Goal: Task Accomplishment & Management: Use online tool/utility

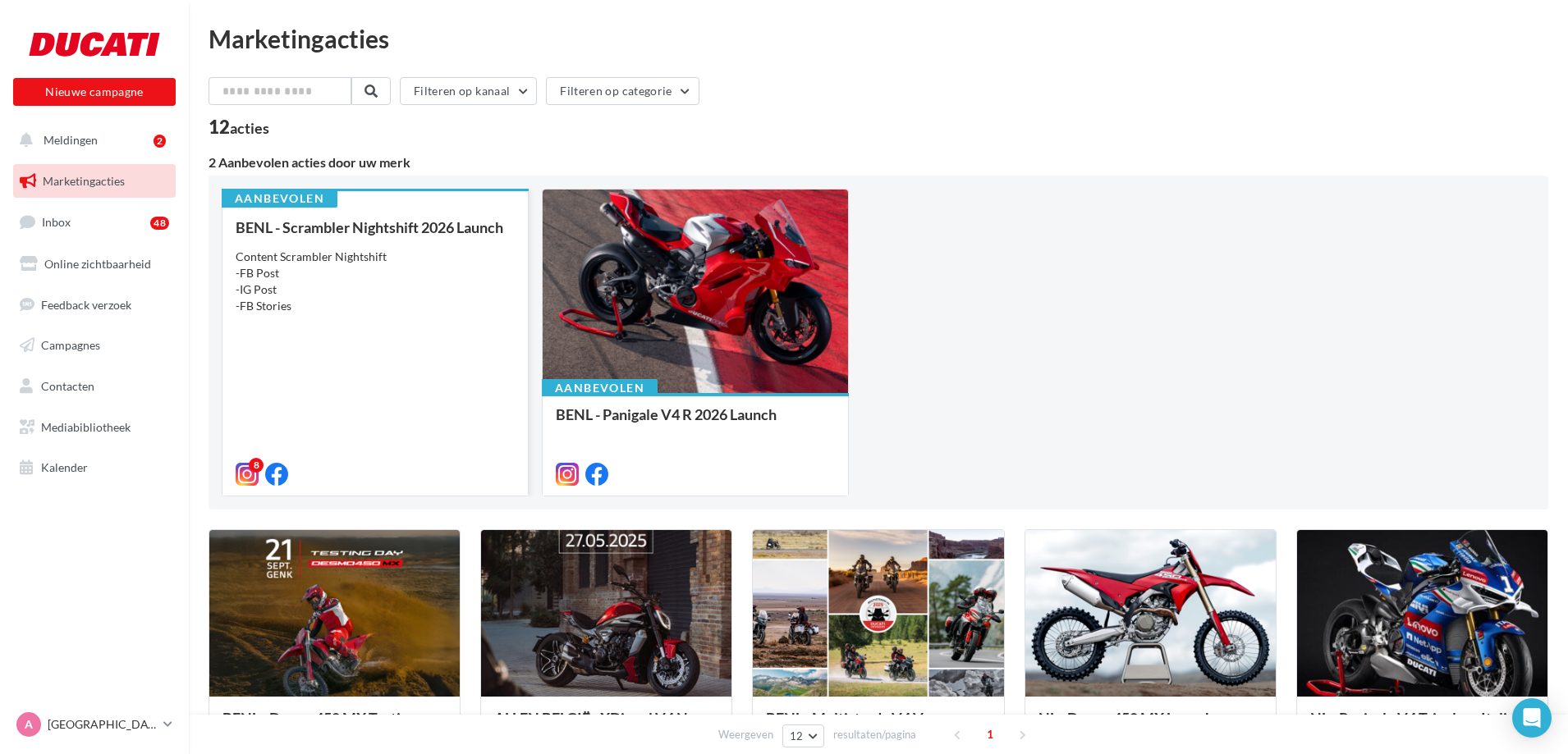
click at [317, 353] on div "BENL - Scrambler Nightshift 2026 Launch Content Scrambler Nightshift -FB Post -…" at bounding box center [375, 349] width 279 height 262
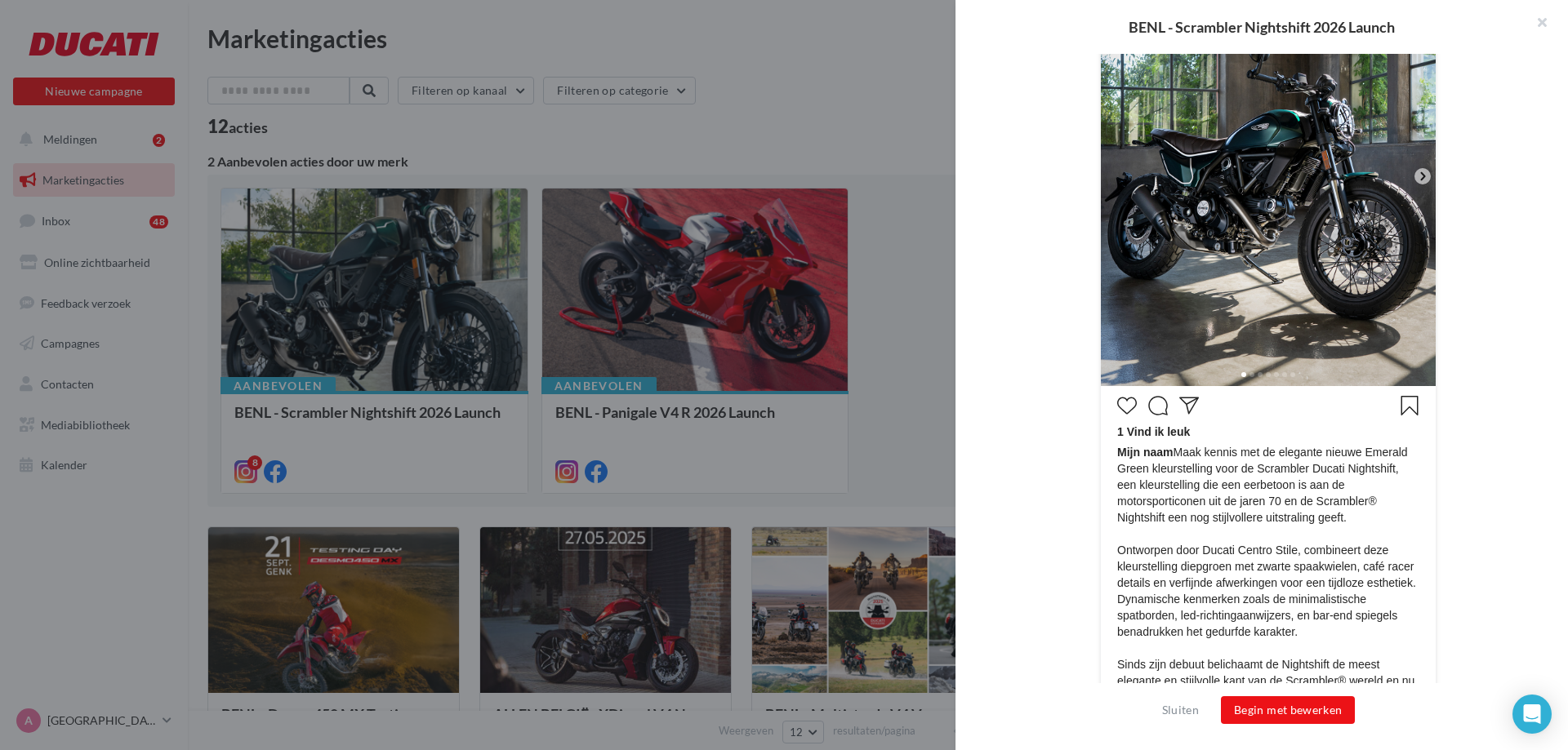
scroll to position [494, 0]
click at [1275, 716] on button "Begin met bewerken" at bounding box center [1287, 710] width 134 height 28
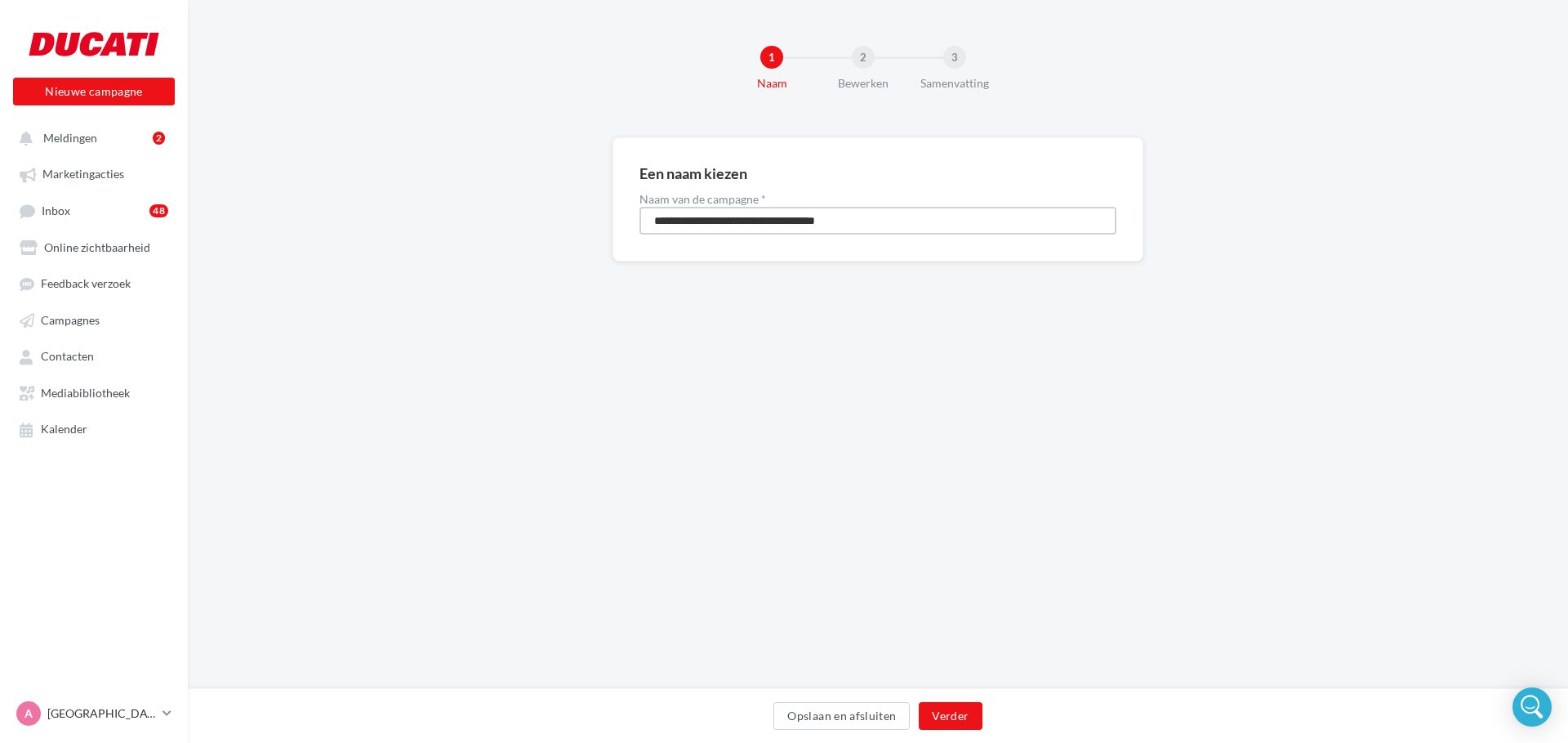
click at [695, 227] on input "**********" at bounding box center [877, 220] width 477 height 28
type input "**********"
click at [940, 724] on button "Verder" at bounding box center [950, 715] width 63 height 28
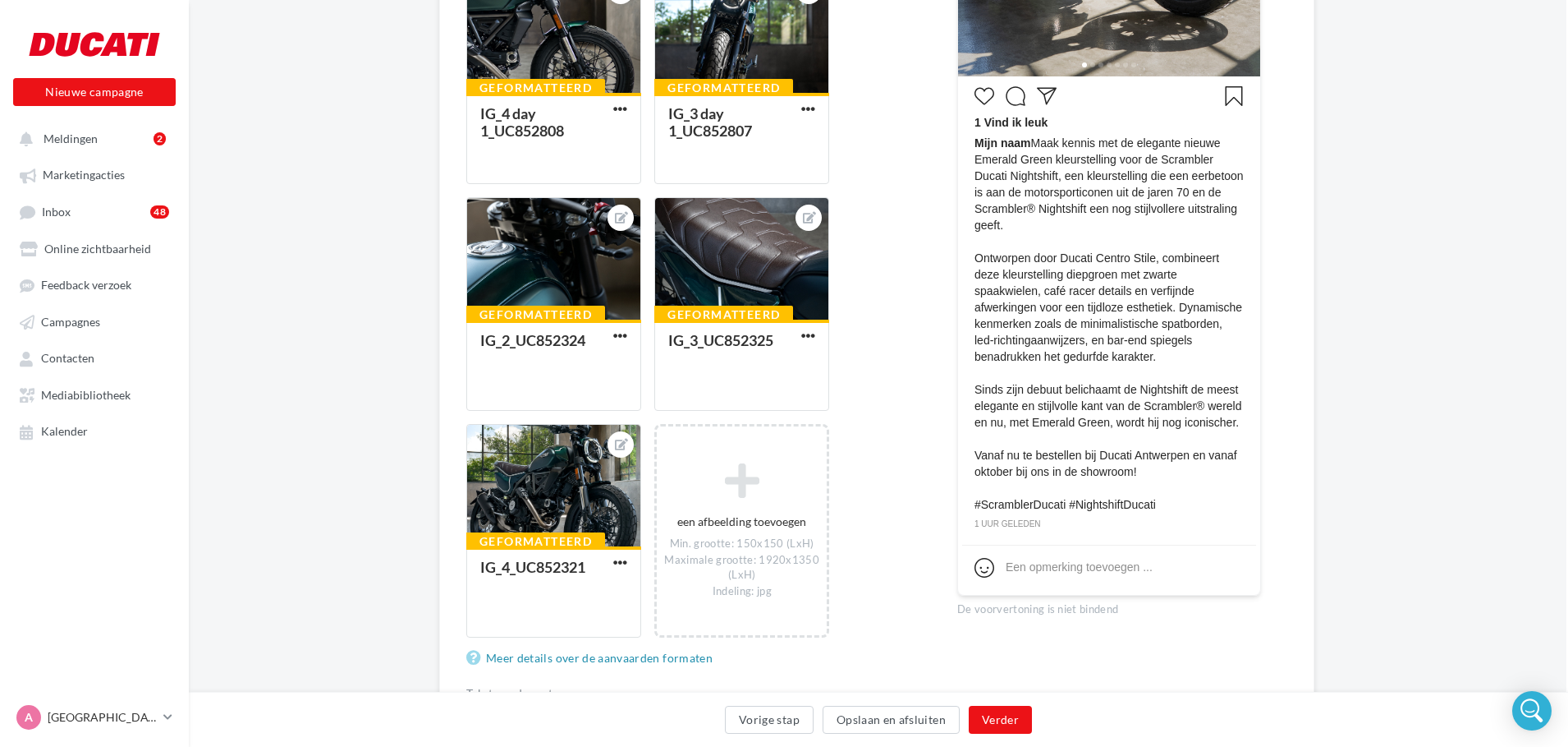
scroll to position [574, 2]
click at [997, 713] on button "Verder" at bounding box center [1001, 719] width 63 height 28
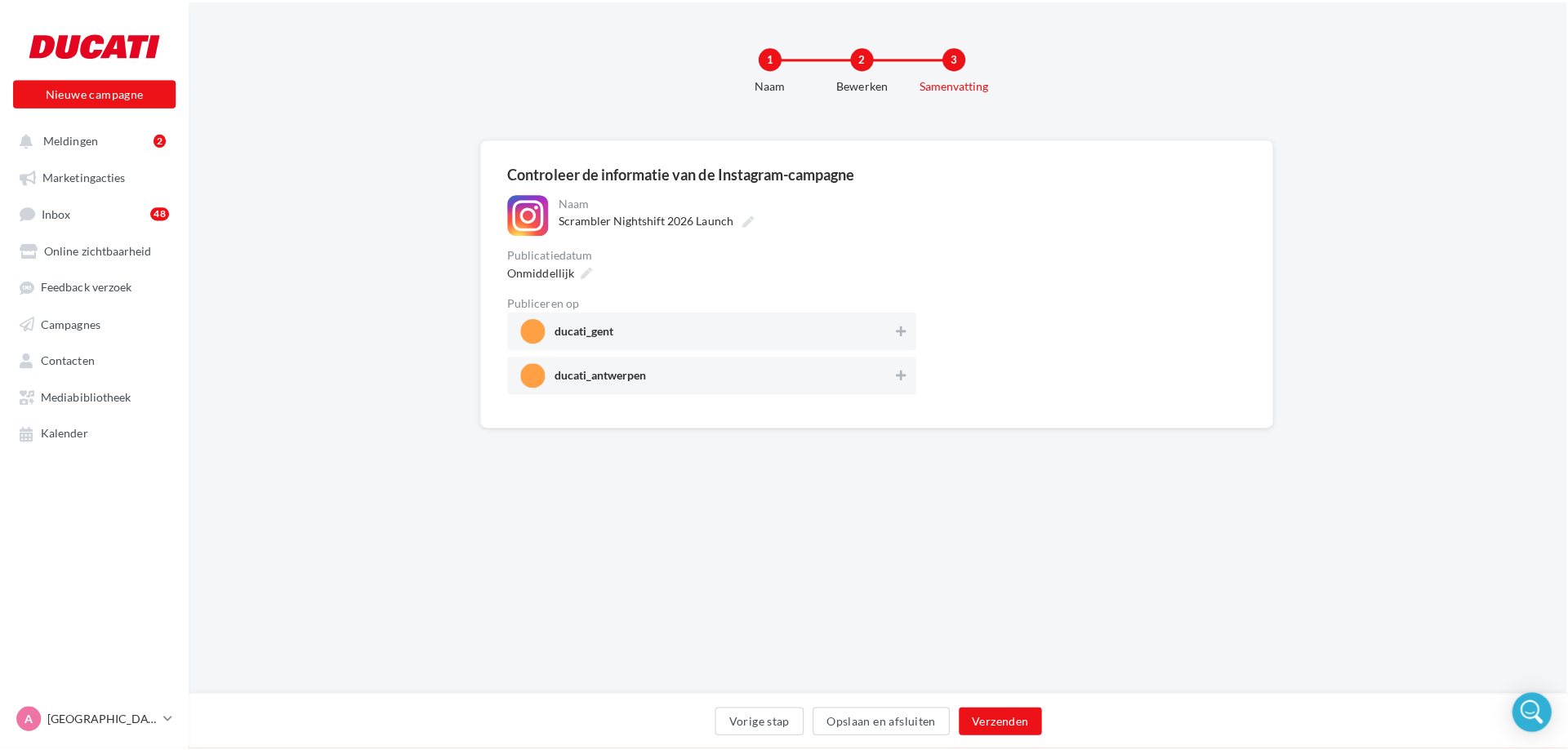
scroll to position [0, 2]
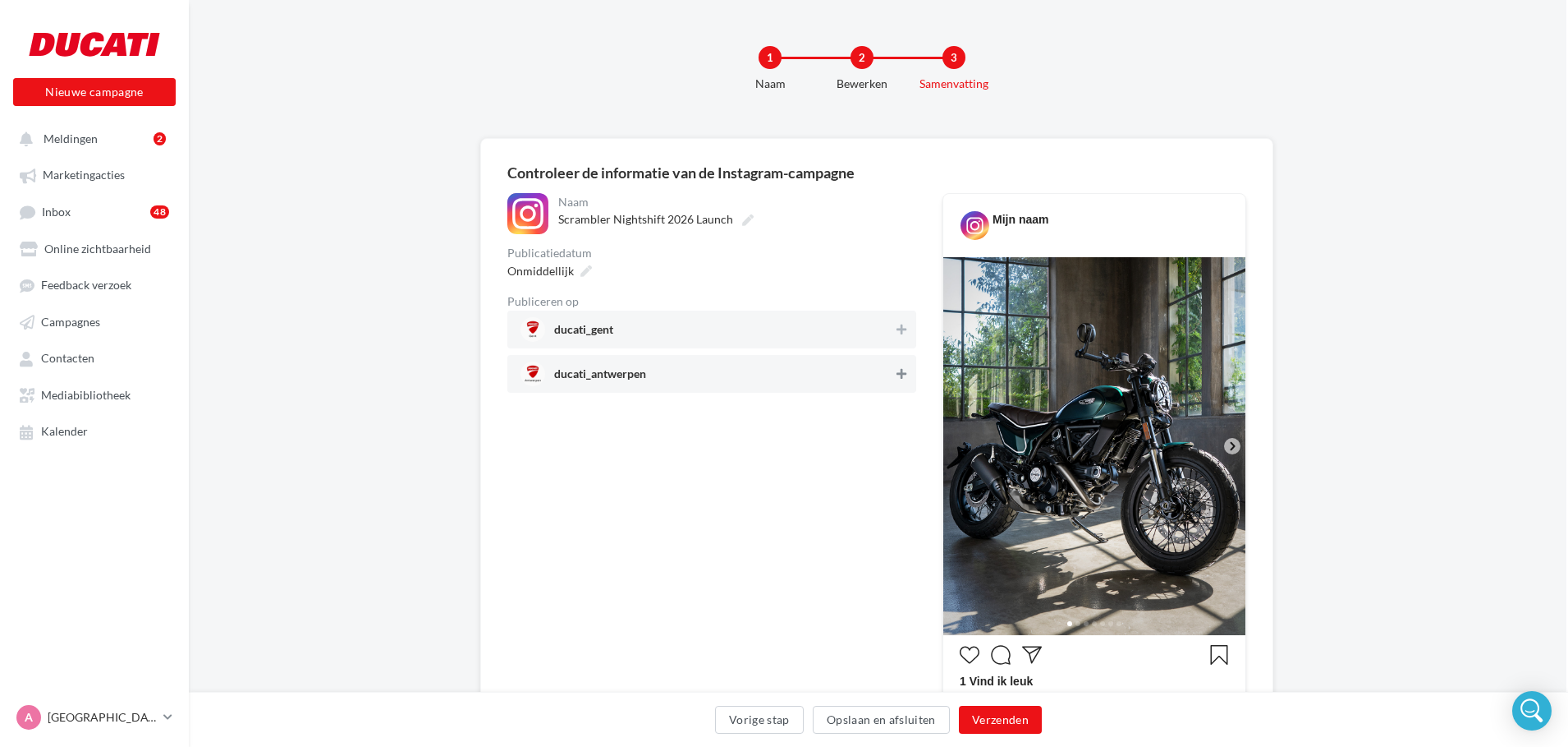
click at [906, 375] on icon at bounding box center [901, 374] width 10 height 11
click at [989, 719] on button "Verzenden" at bounding box center [1000, 719] width 83 height 28
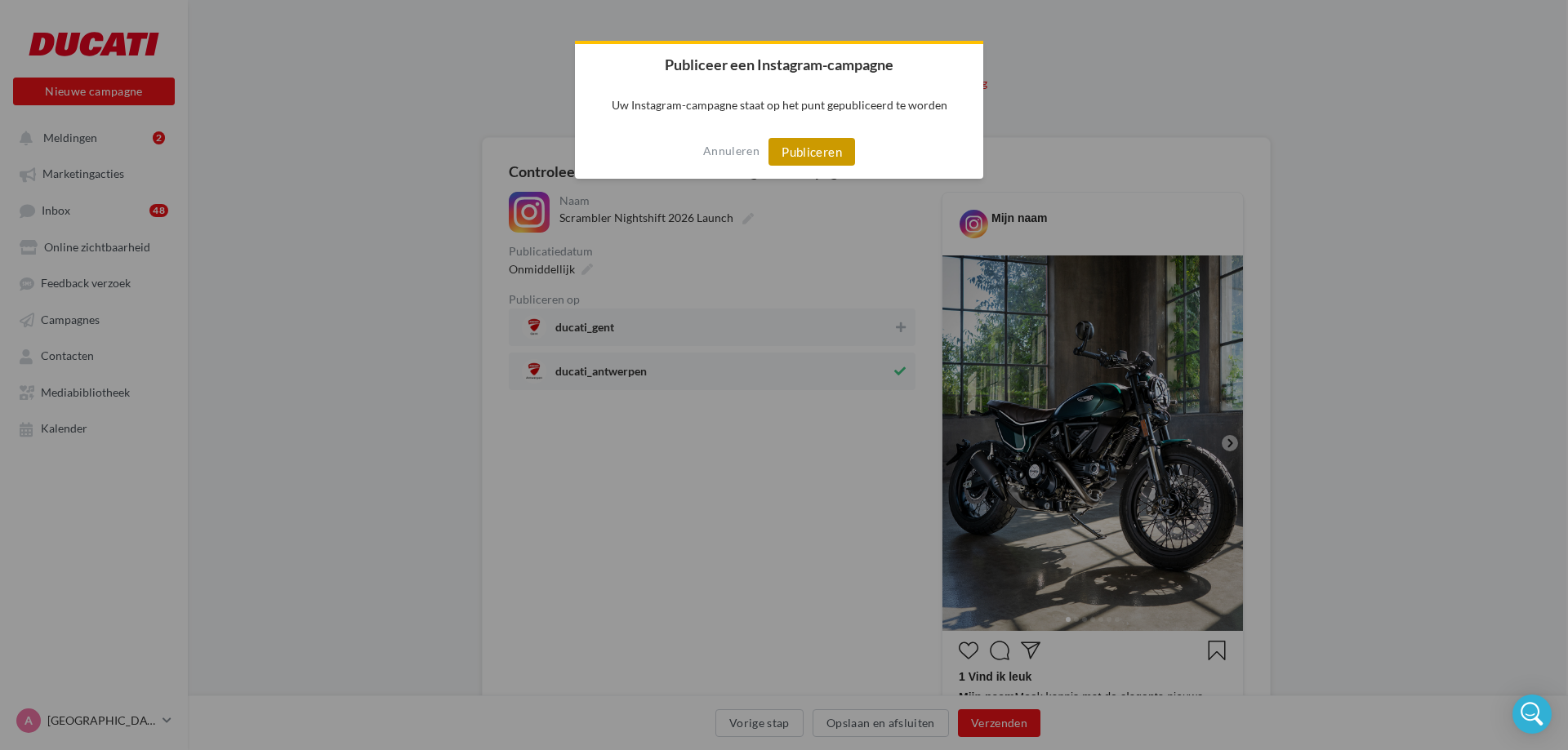
click at [780, 146] on button "Publiceren" at bounding box center [811, 152] width 86 height 28
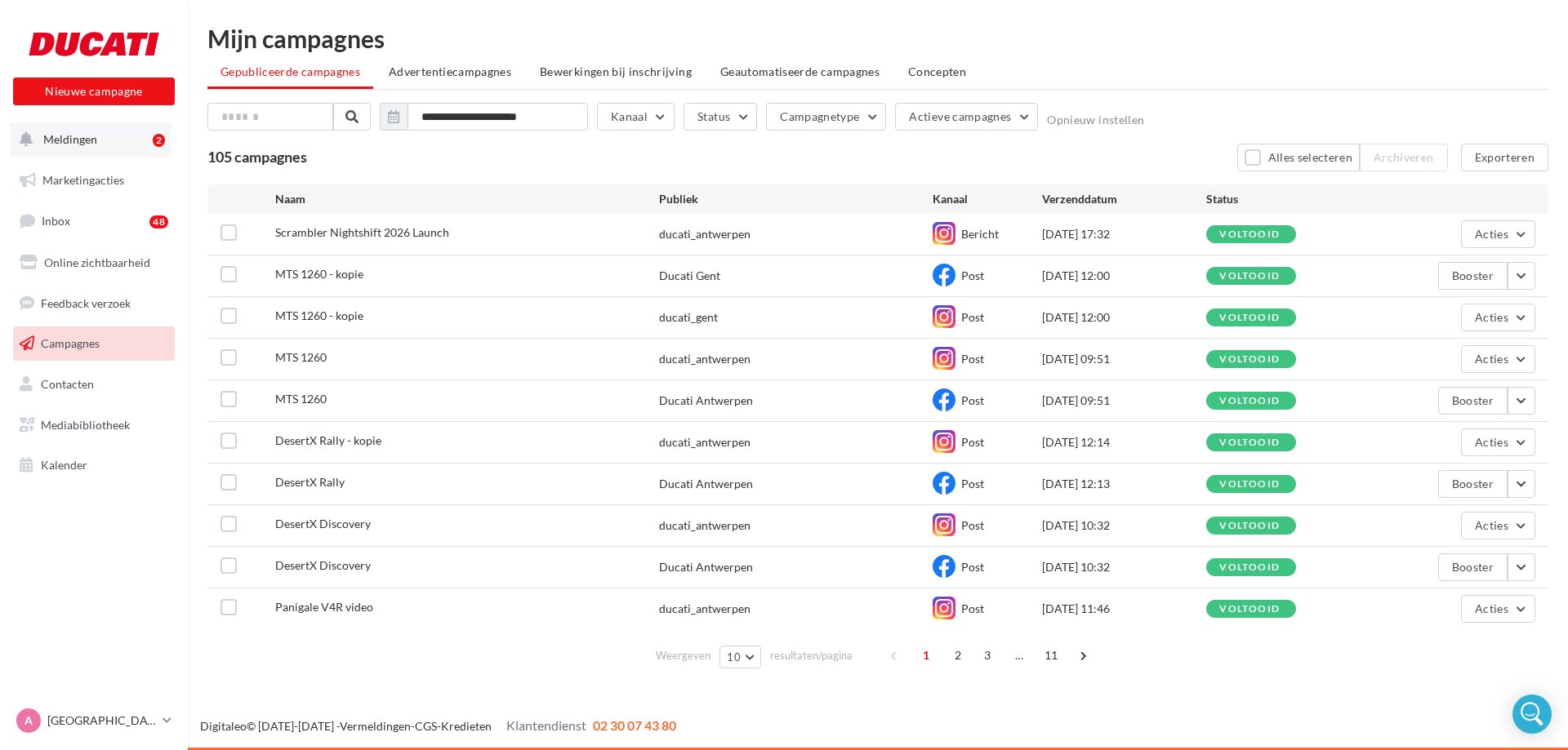
click at [72, 142] on span "Meldingen" at bounding box center [70, 139] width 54 height 14
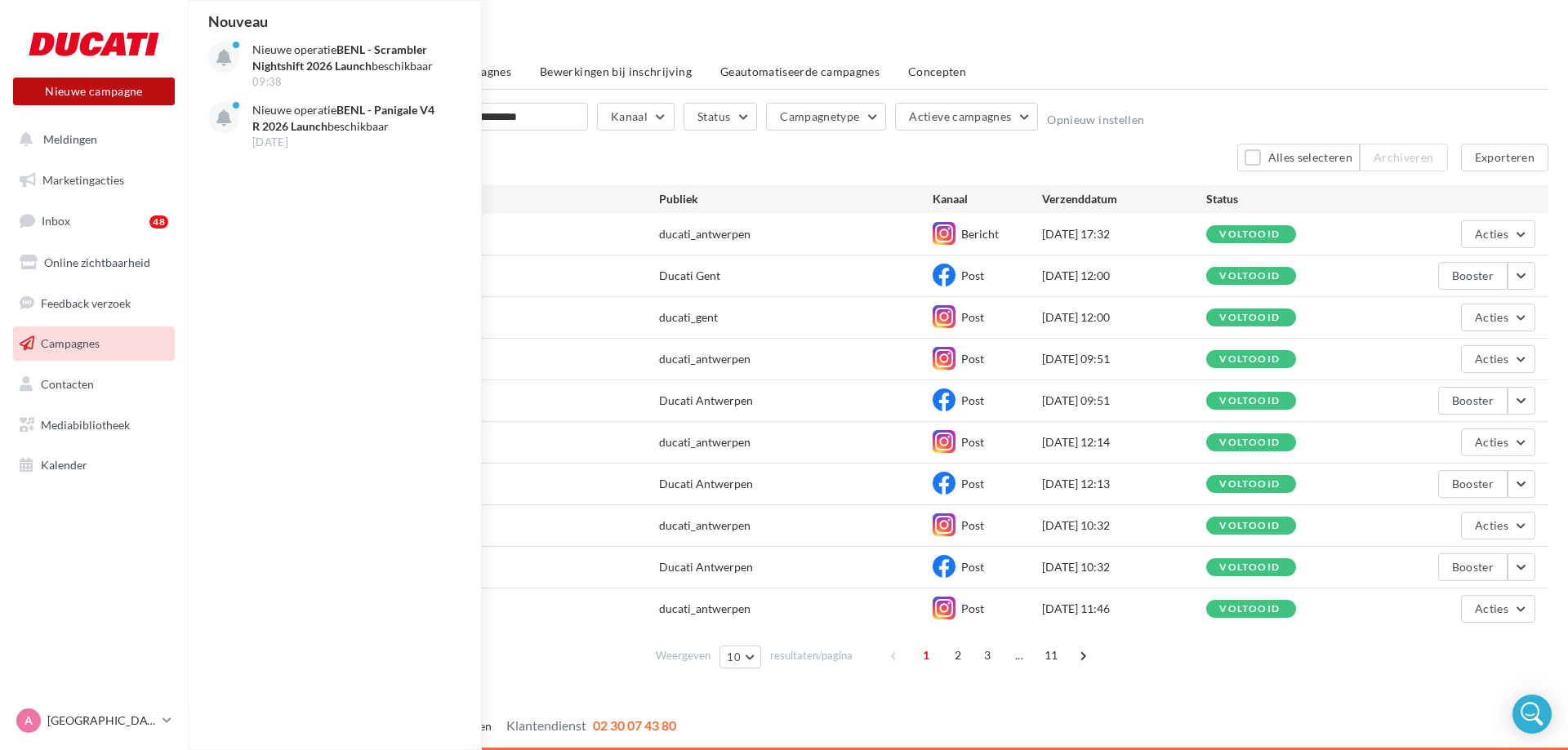
click at [71, 92] on button "Nieuwe campagne" at bounding box center [94, 92] width 162 height 28
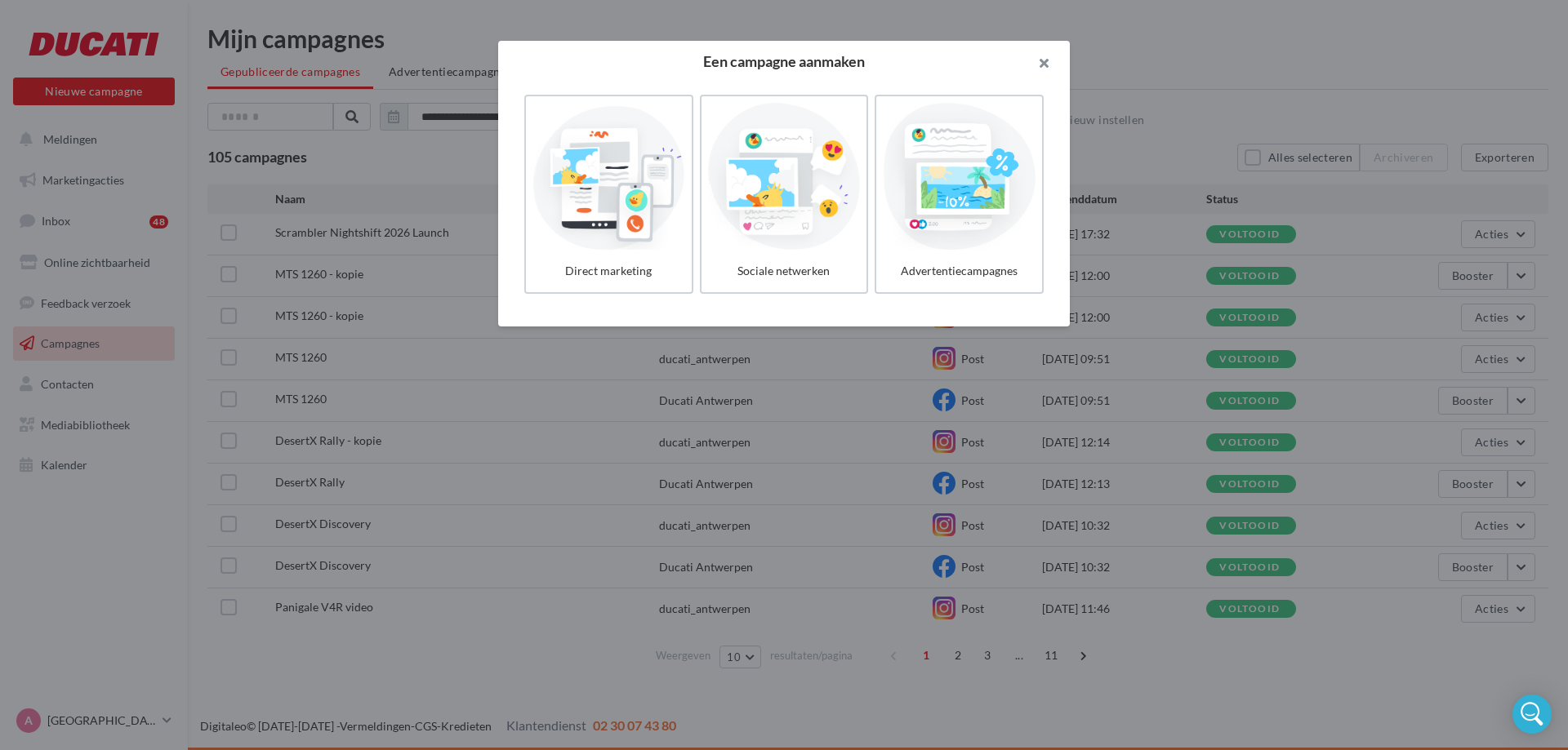
click at [1045, 66] on button "button" at bounding box center [1037, 65] width 66 height 49
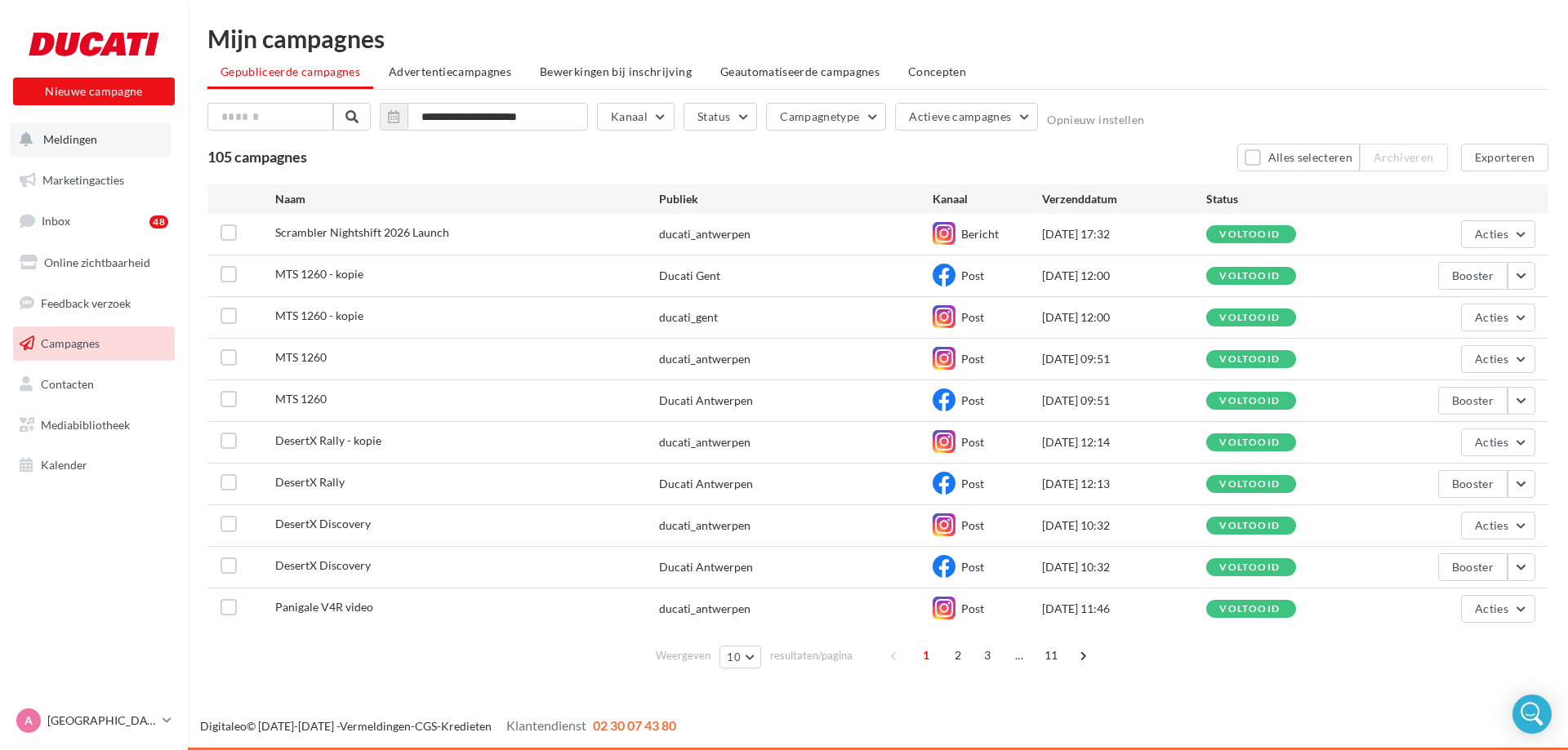
click at [61, 145] on span "Meldingen" at bounding box center [70, 139] width 54 height 14
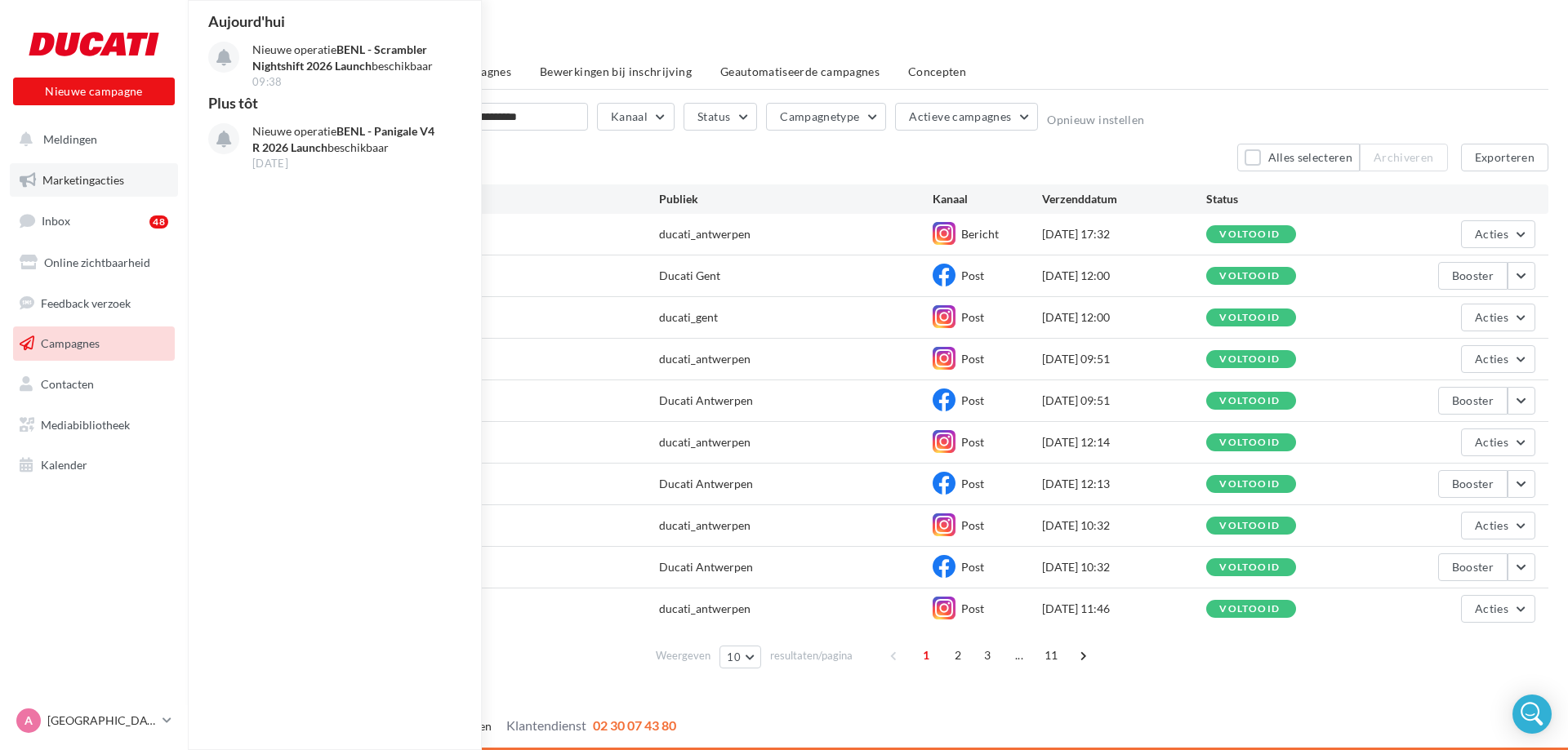
click at [101, 184] on span "Marketingacties" at bounding box center [83, 180] width 82 height 14
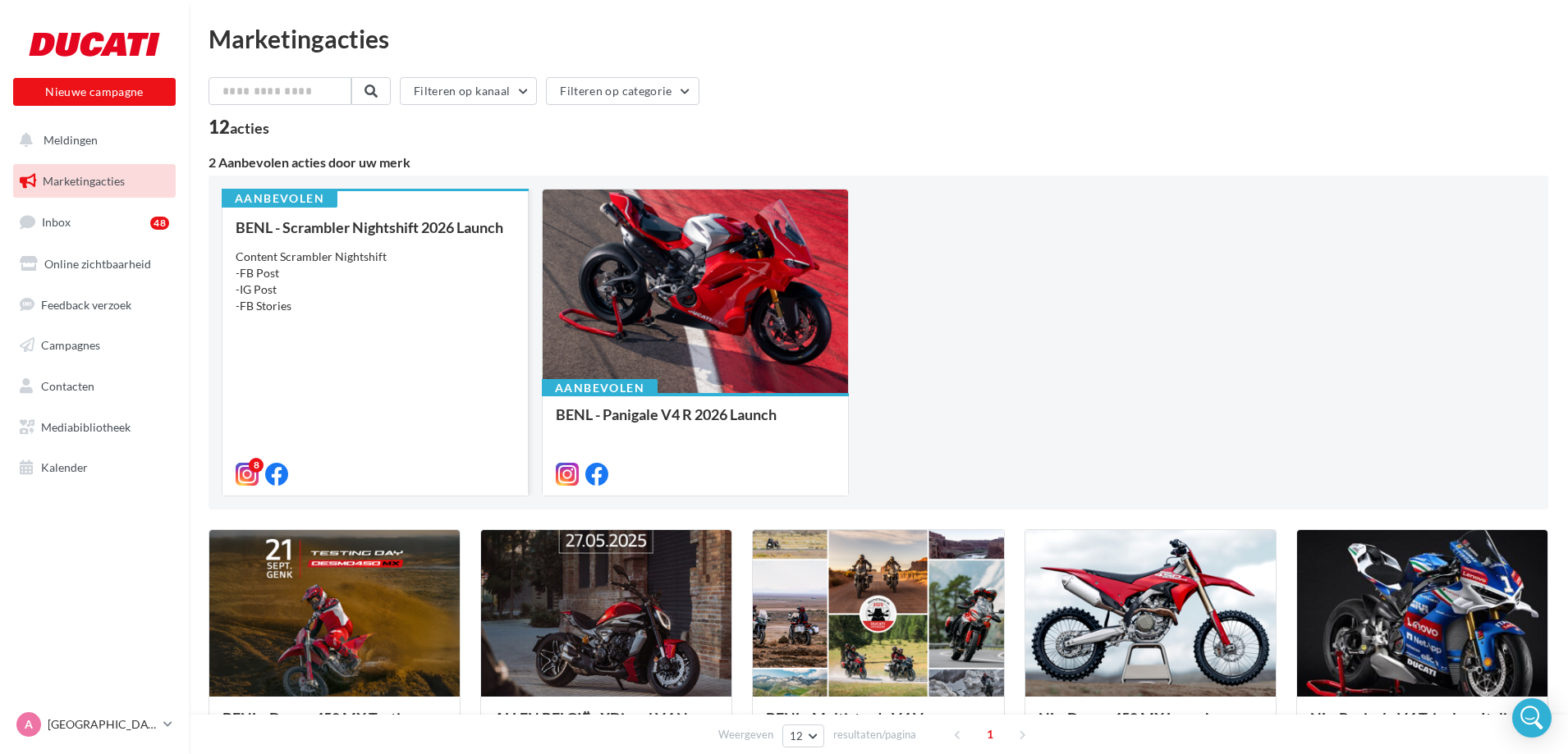
click at [358, 341] on div "BENL - Scrambler Nightshift 2026 Launch Content Scrambler Nightshift -FB Post -…" at bounding box center [375, 349] width 279 height 262
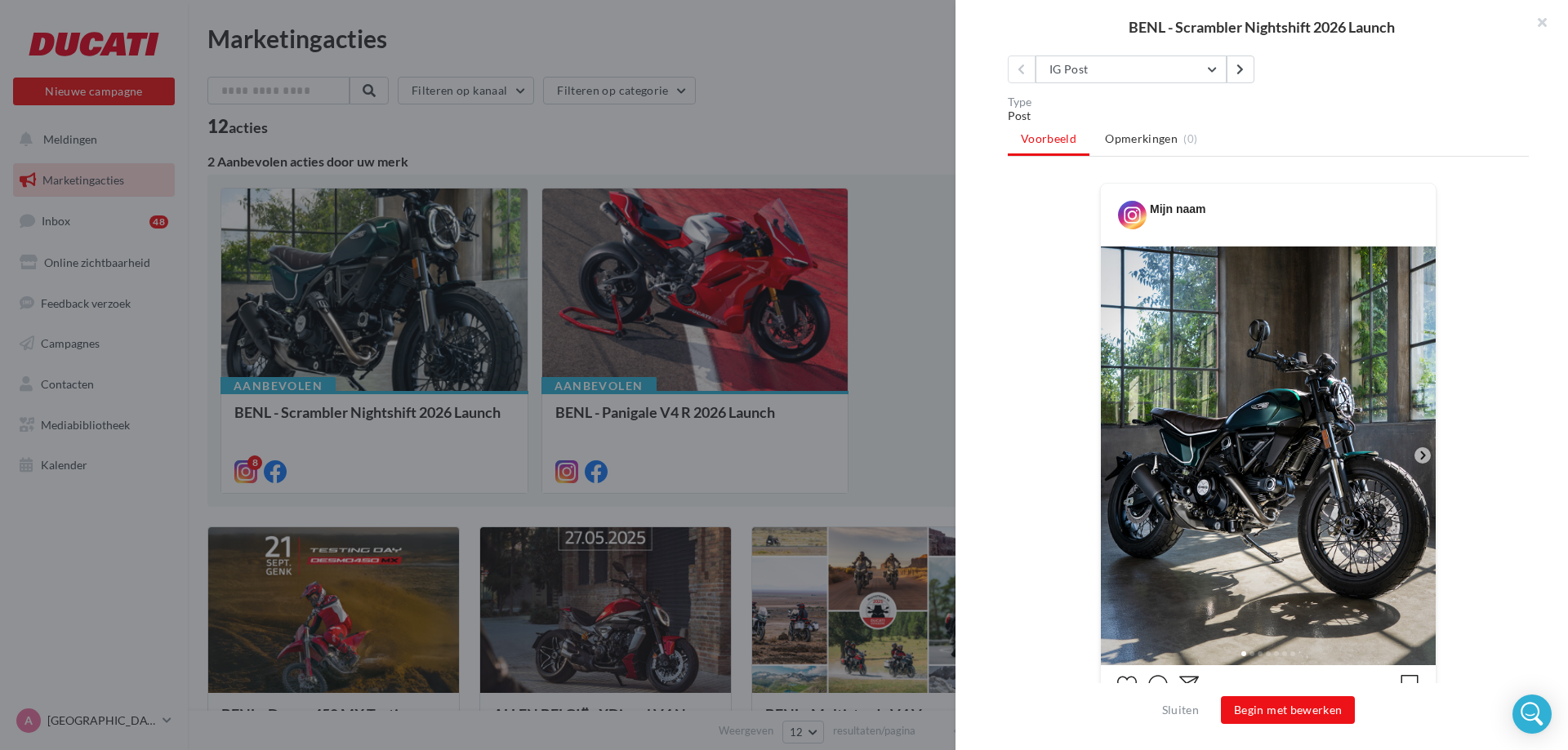
scroll to position [215, 0]
click at [1247, 712] on button "Begin met bewerken" at bounding box center [1287, 710] width 134 height 28
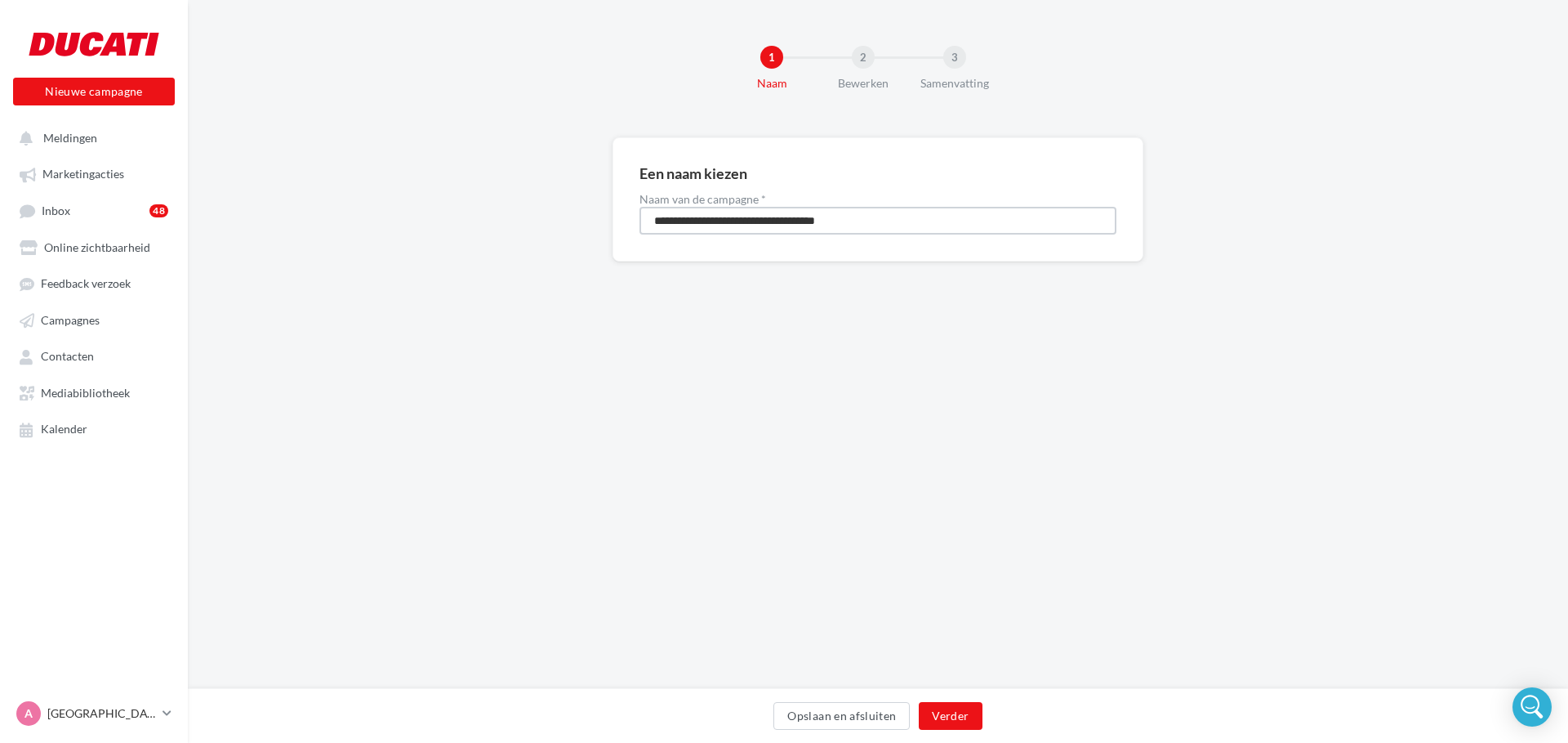
click at [692, 215] on input "**********" at bounding box center [877, 220] width 477 height 28
type input "**********"
click at [952, 703] on button "Verder" at bounding box center [950, 715] width 63 height 28
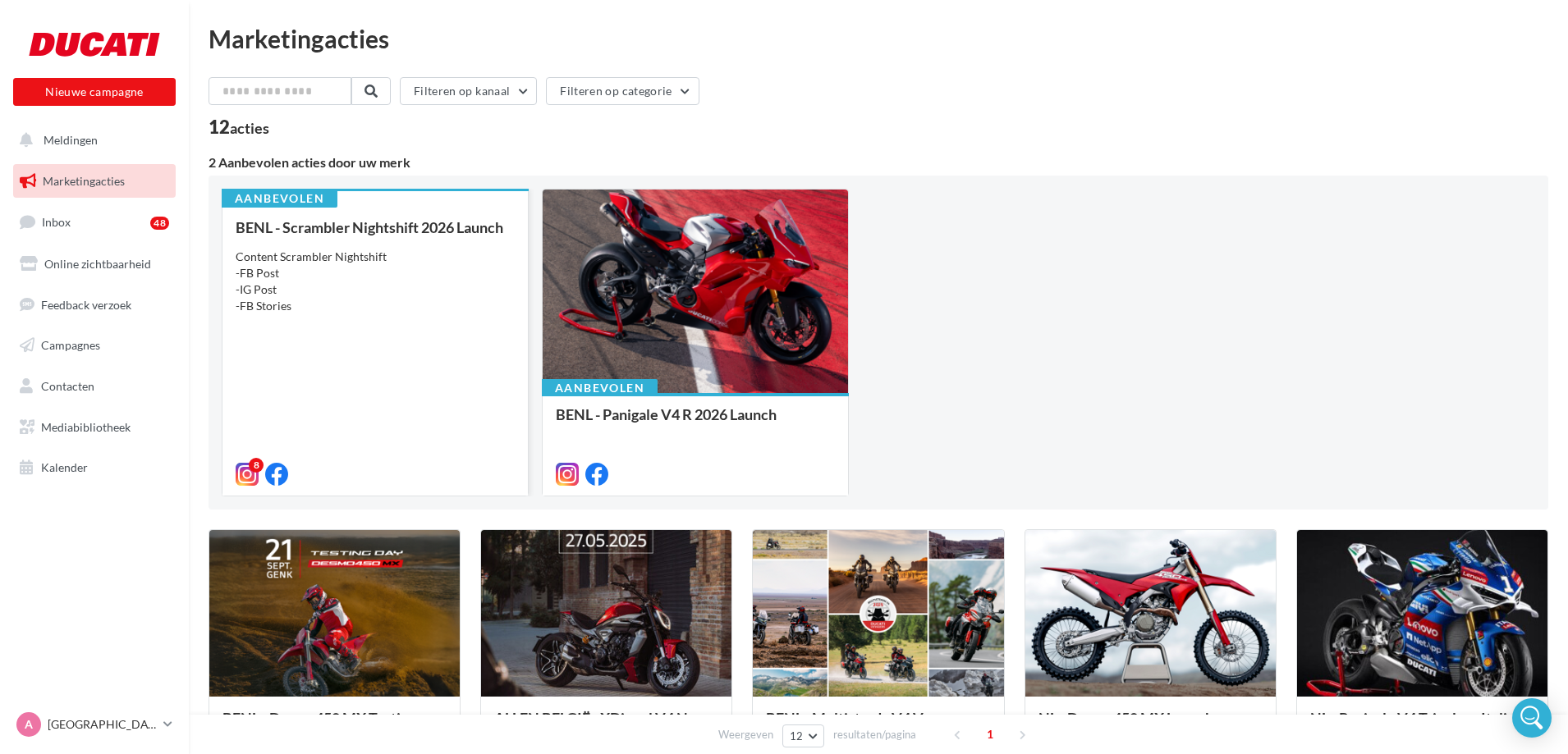
click at [351, 250] on div "Content Scrambler Nightshift -FB Post -IG Post -FB Stories" at bounding box center [375, 281] width 279 height 66
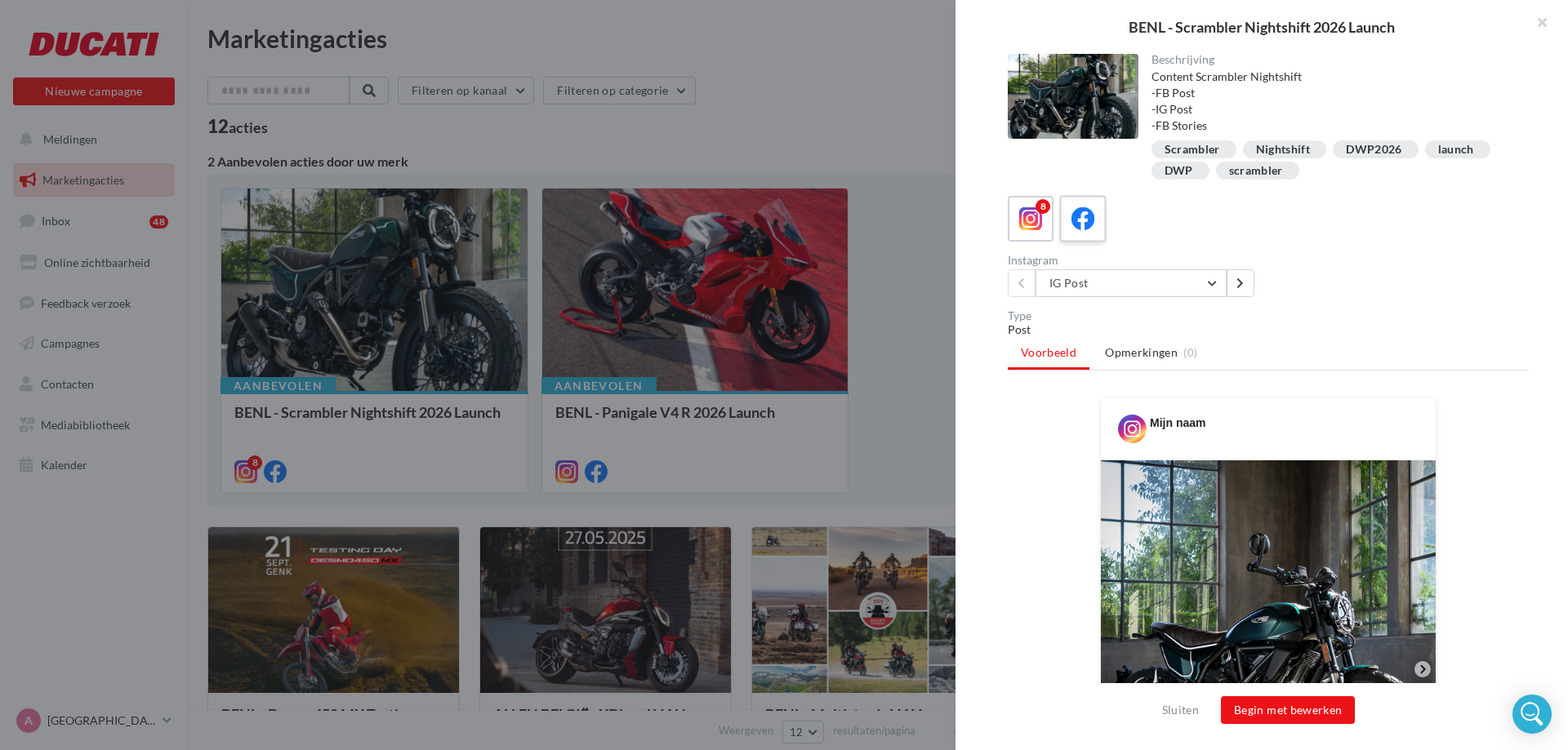
click at [1088, 210] on icon at bounding box center [1084, 219] width 24 height 24
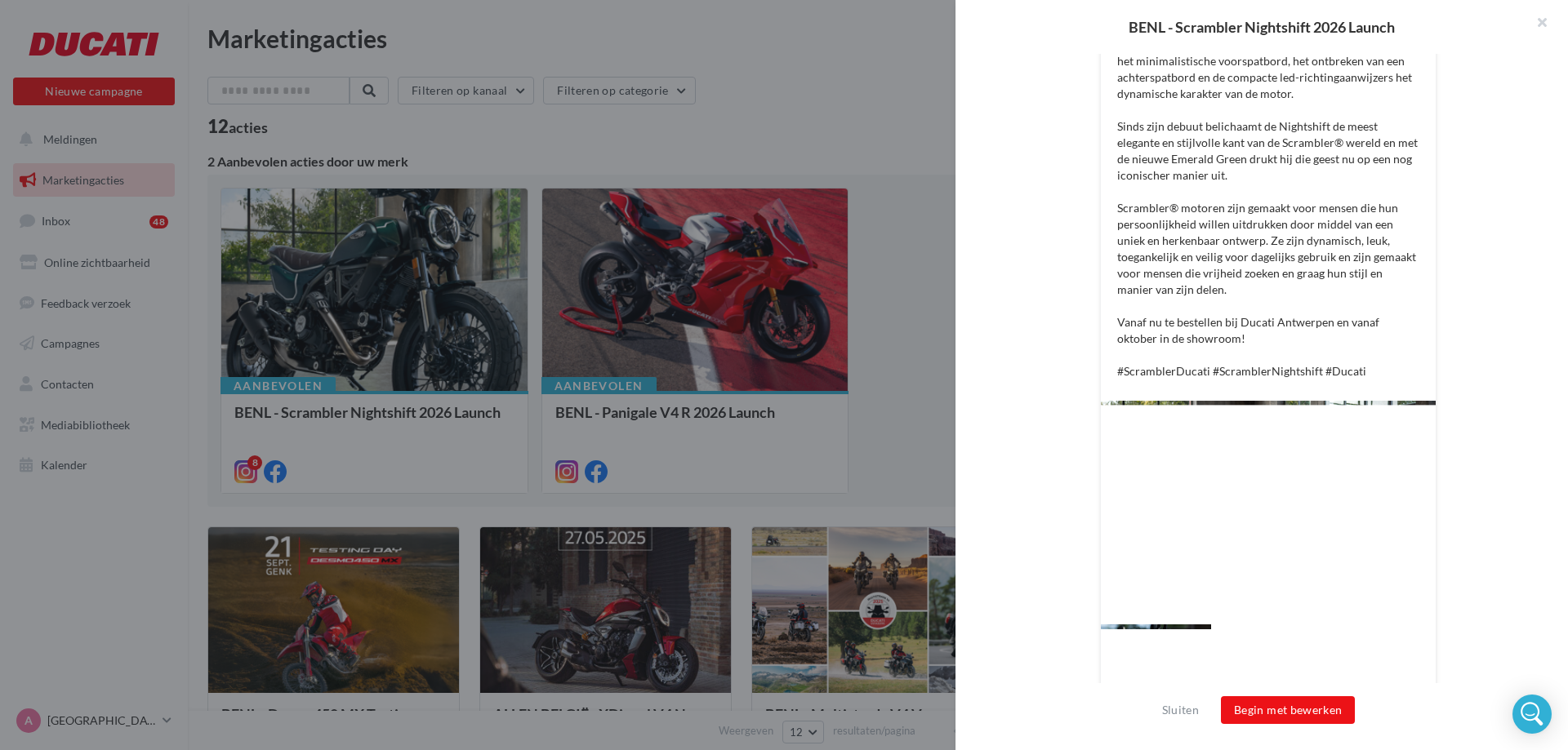
scroll to position [673, 0]
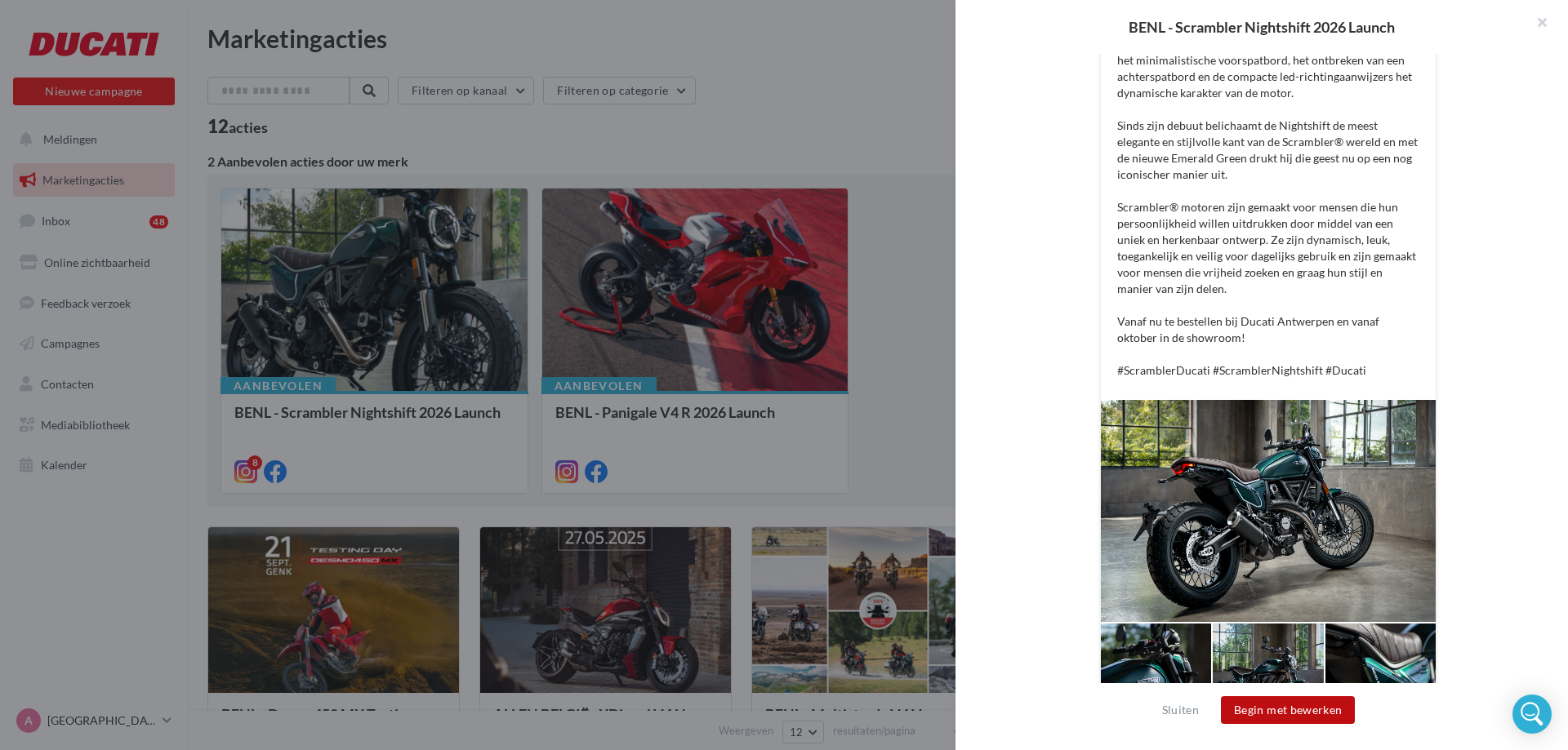
click at [1269, 701] on button "Begin met bewerken" at bounding box center [1287, 710] width 134 height 28
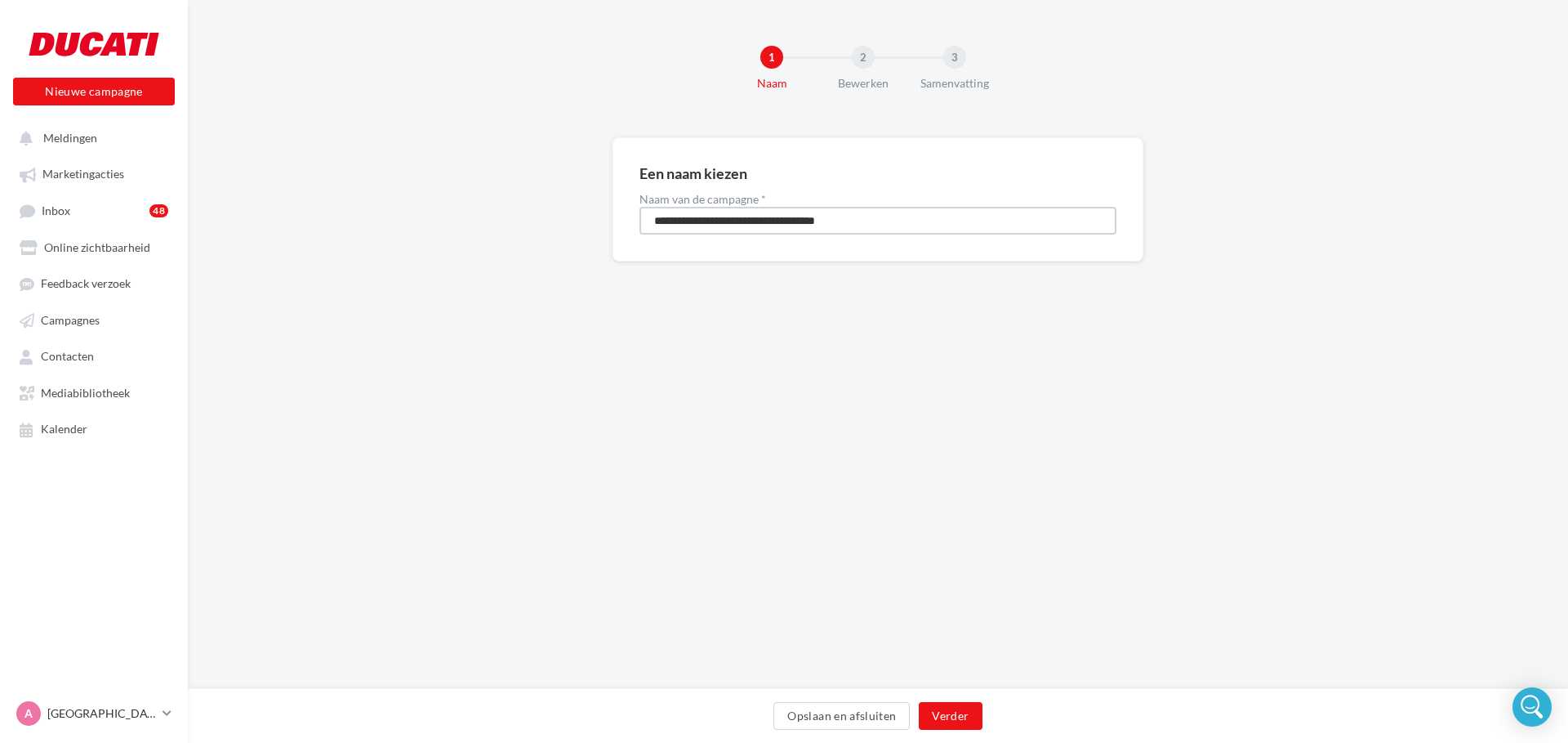
drag, startPoint x: 695, startPoint y: 221, endPoint x: 633, endPoint y: 221, distance: 62.0
click at [633, 221] on div "**********" at bounding box center [877, 199] width 531 height 124
type input "**********"
click at [950, 716] on button "Verder" at bounding box center [950, 715] width 63 height 28
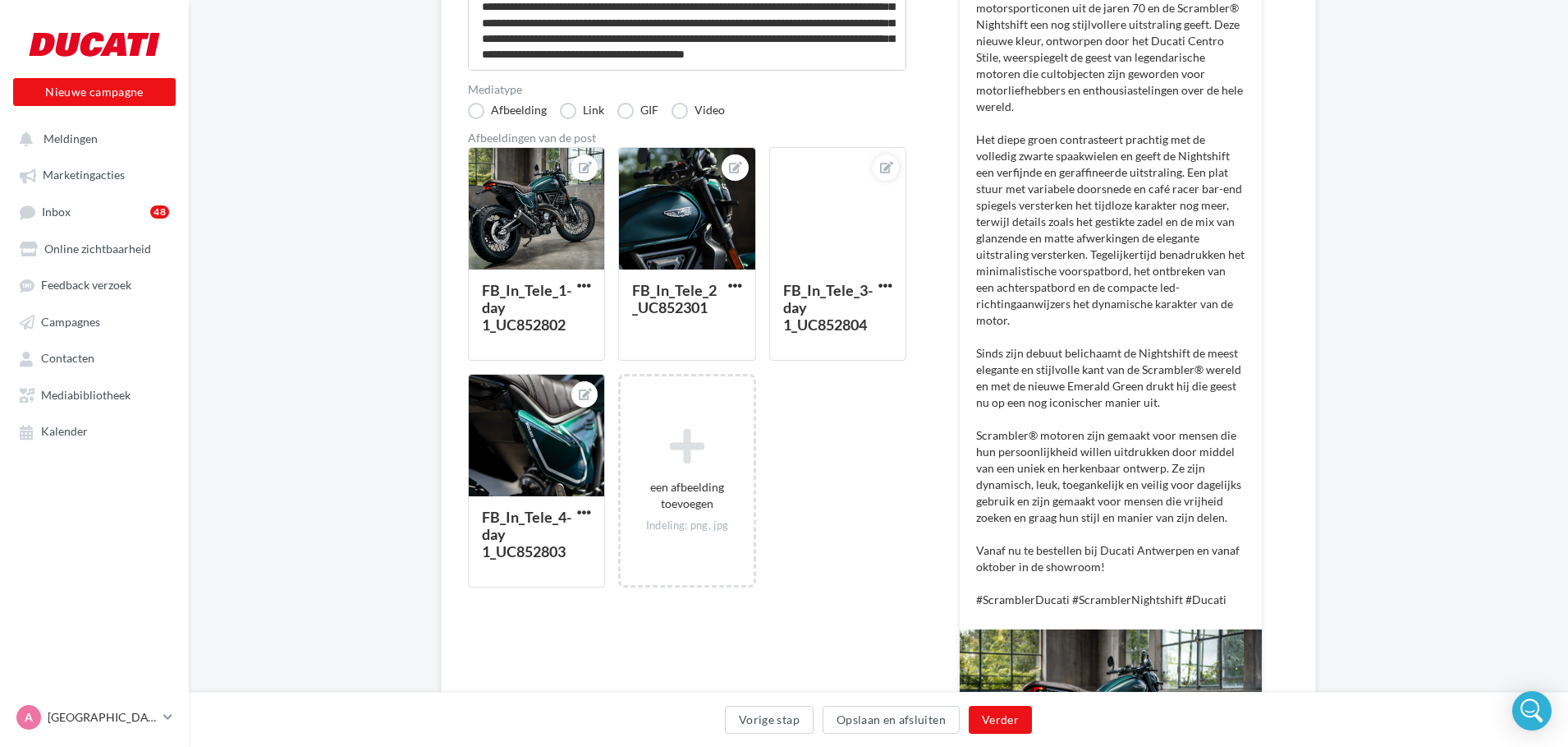
scroll to position [322, 0]
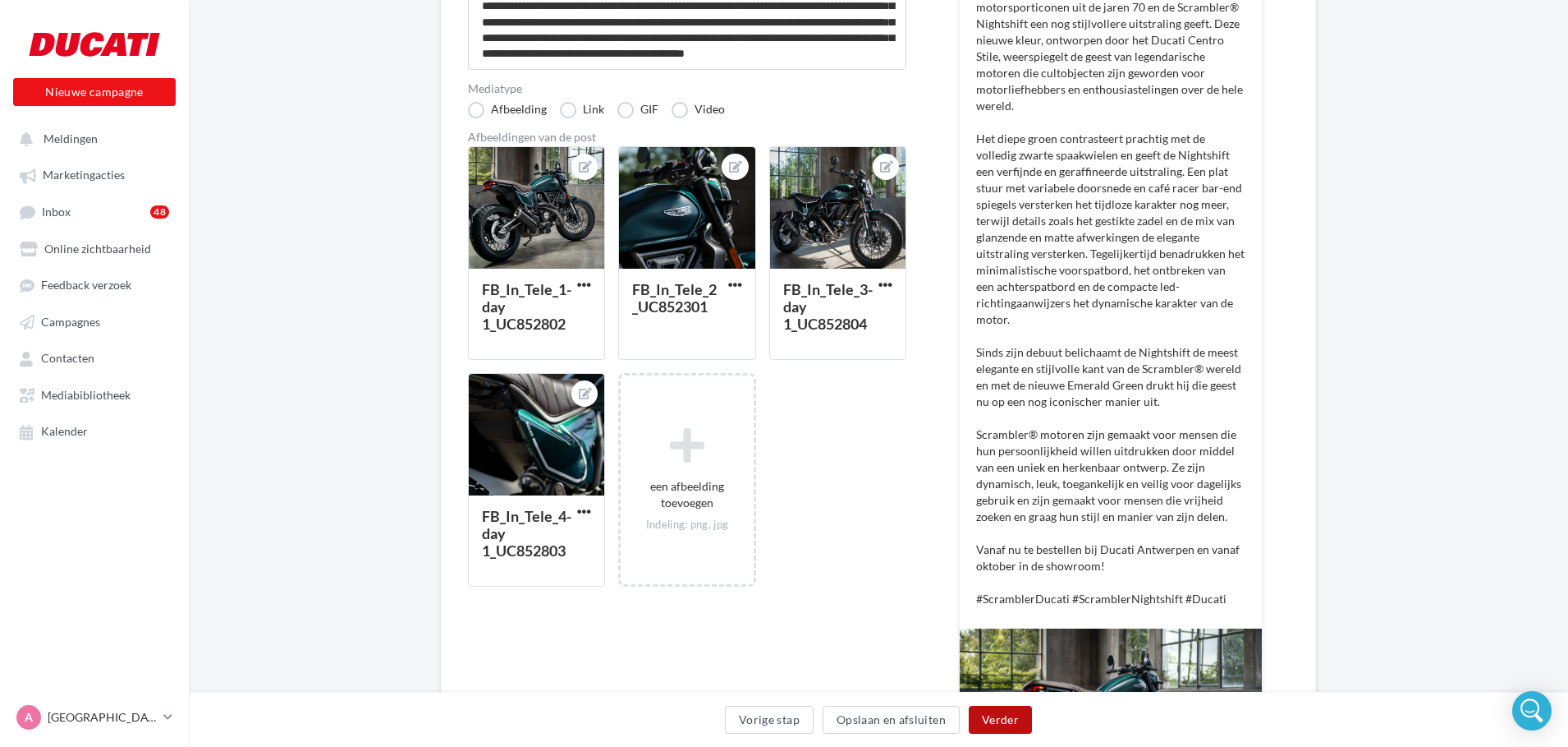
click at [1007, 720] on button "Verder" at bounding box center [1001, 719] width 63 height 28
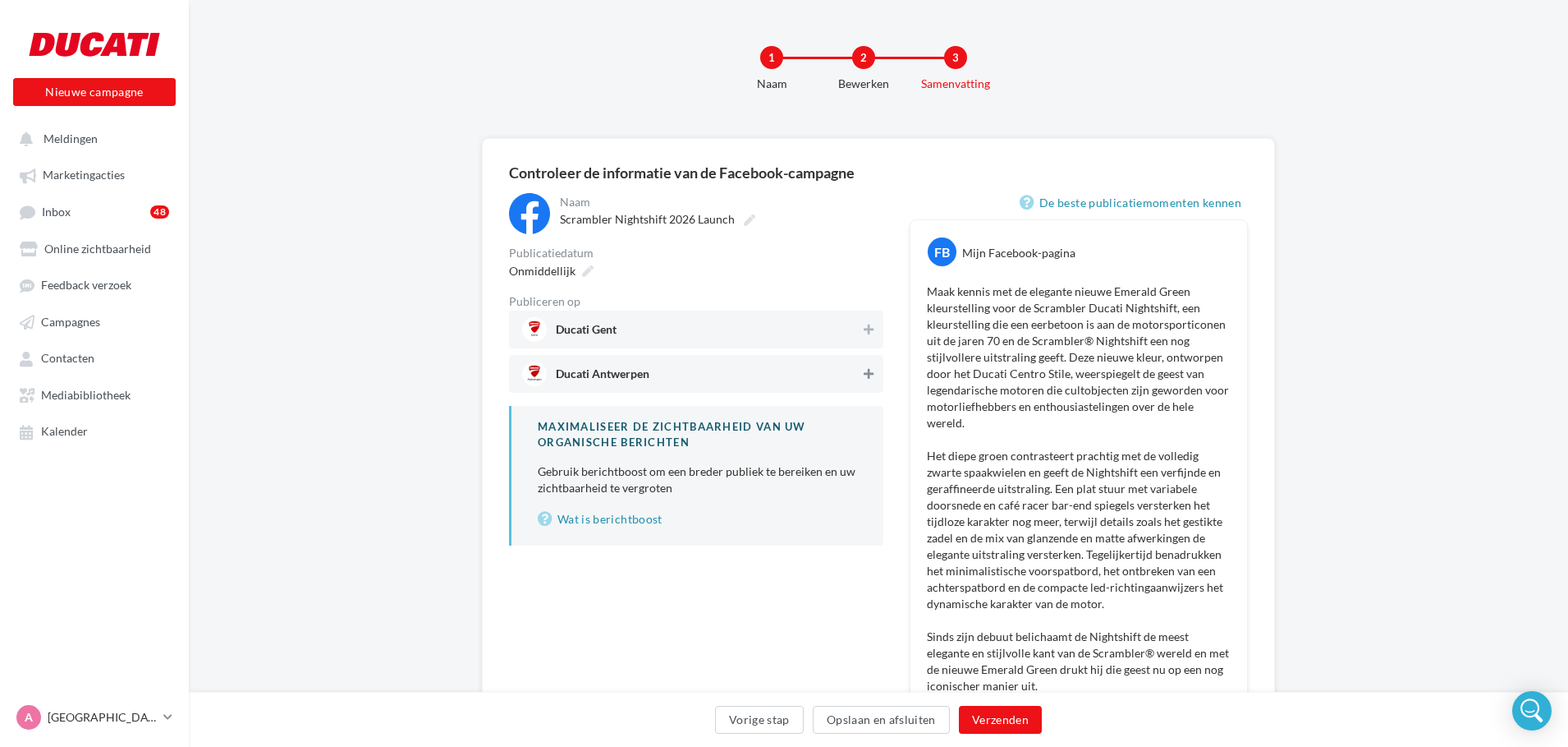
click at [874, 371] on button at bounding box center [869, 374] width 17 height 20
click at [976, 717] on button "Verzenden" at bounding box center [1000, 719] width 83 height 28
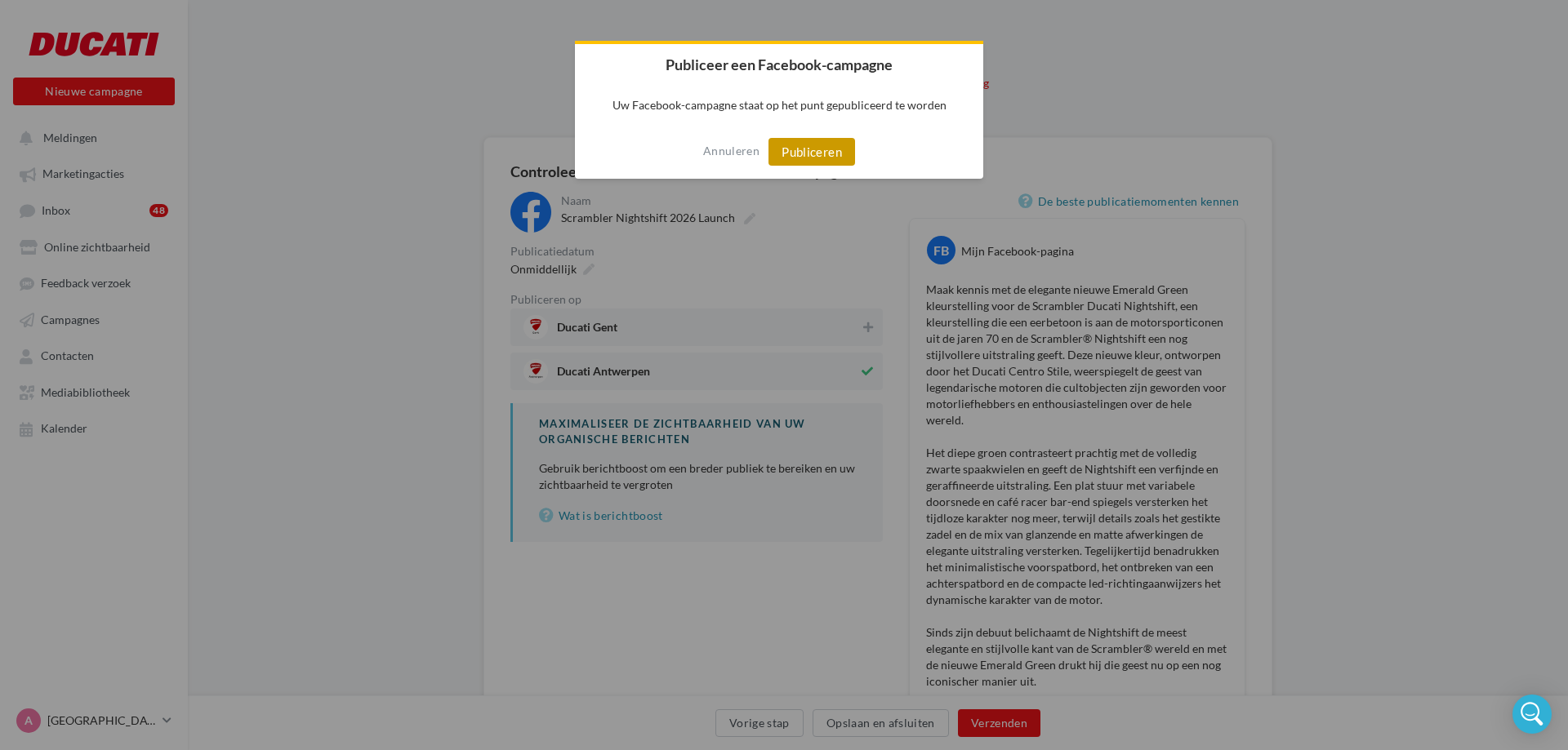
click at [798, 148] on button "Publiceren" at bounding box center [811, 152] width 86 height 28
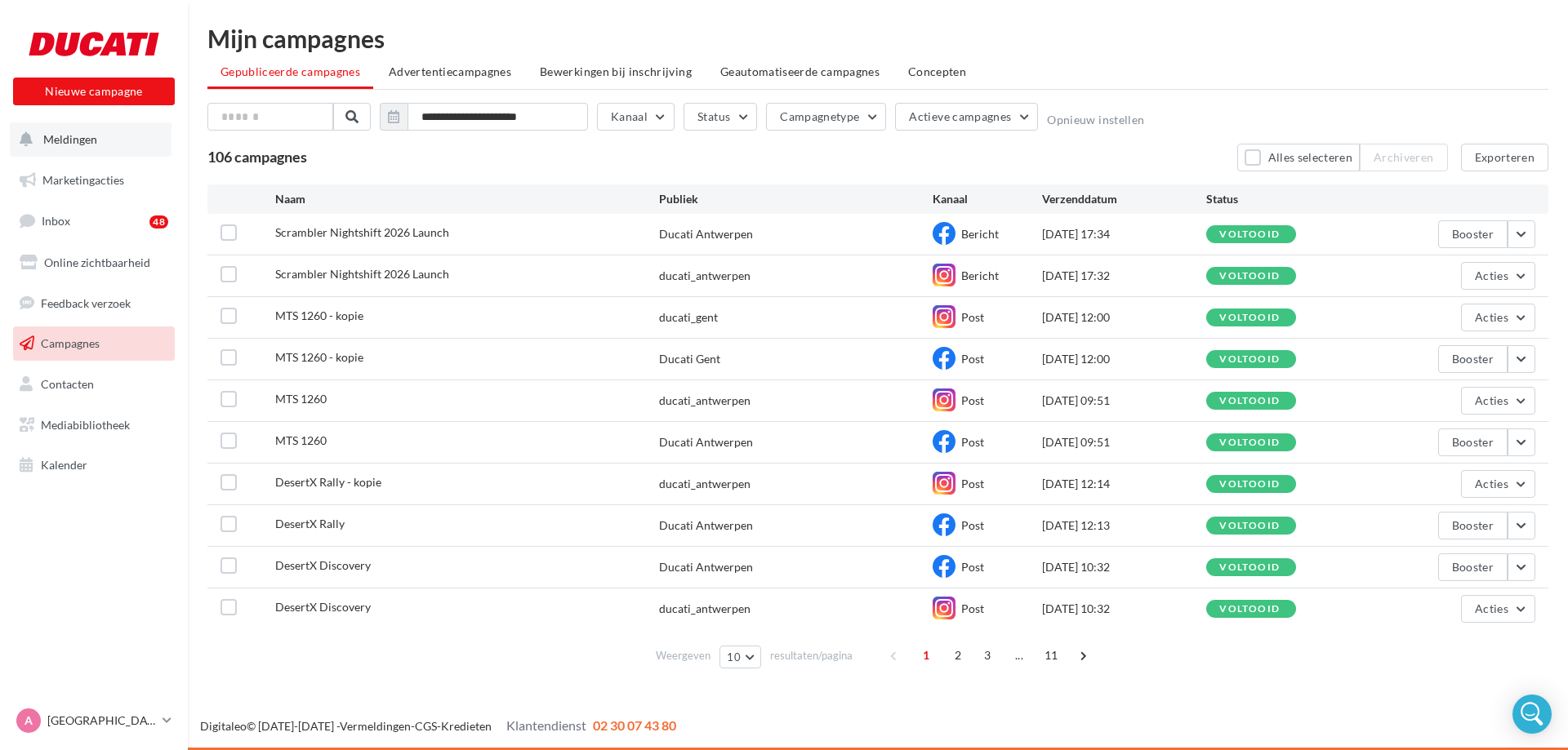
click at [66, 151] on button "Meldingen" at bounding box center [91, 139] width 162 height 34
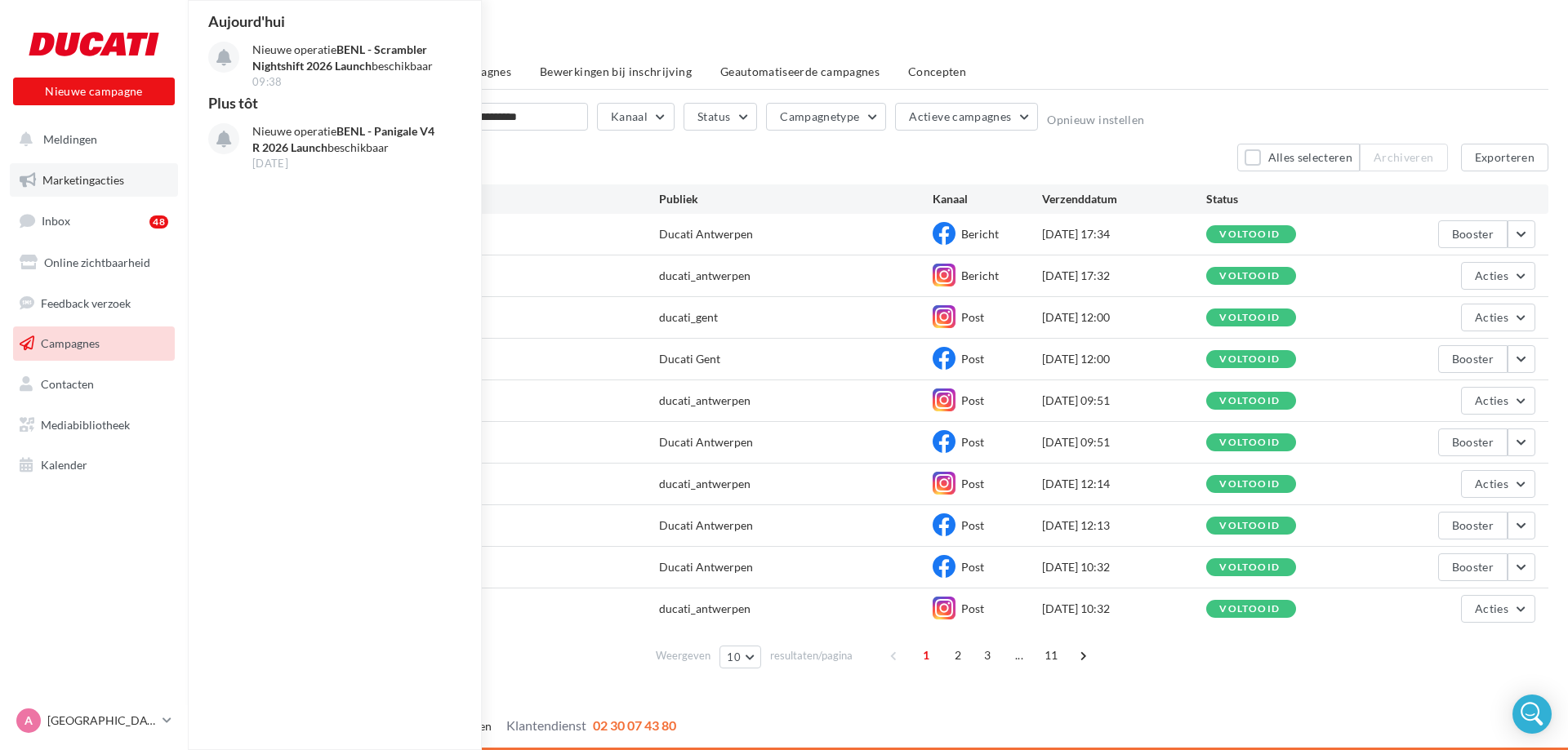
click at [69, 191] on link "Marketingacties" at bounding box center [94, 180] width 169 height 34
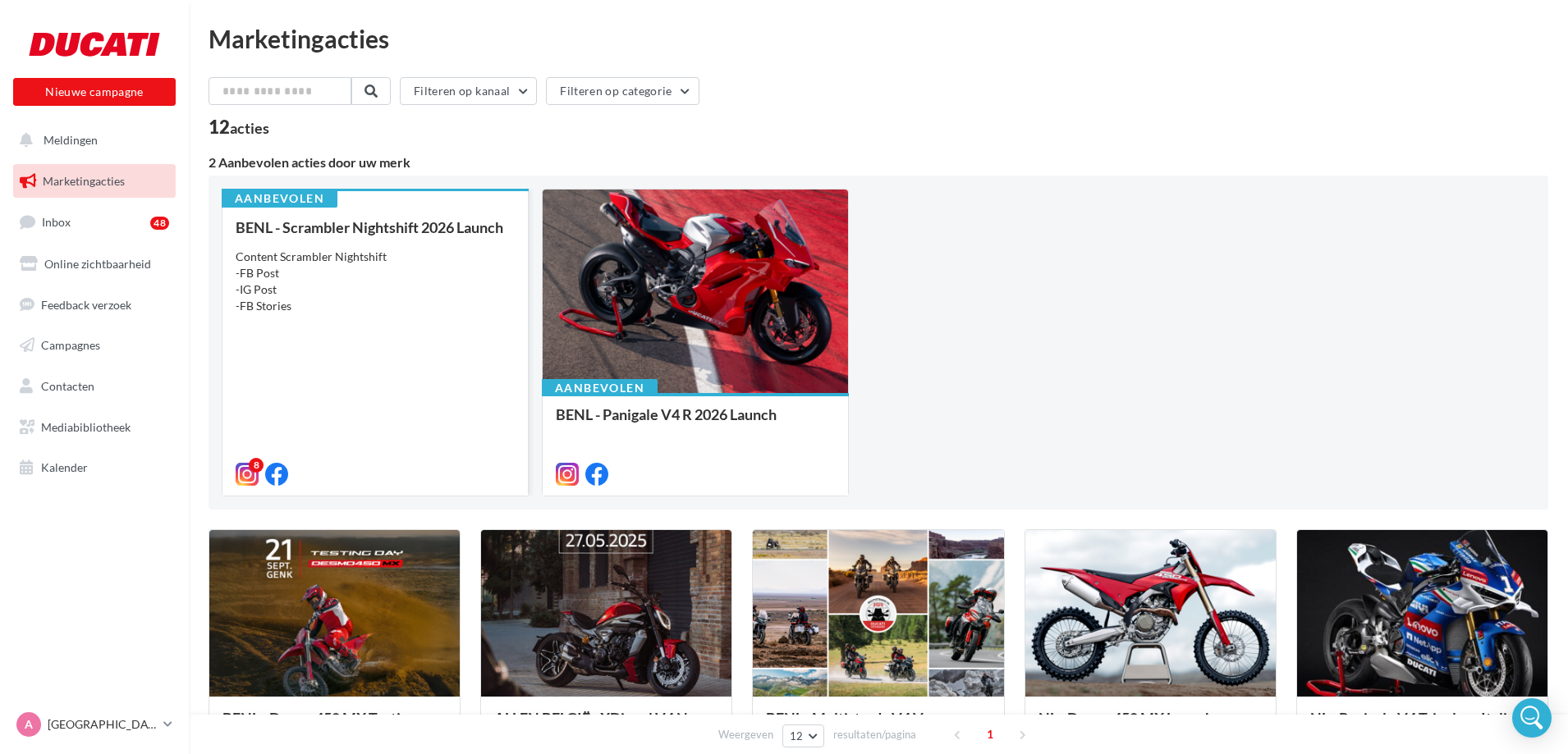
click at [305, 343] on div "BENL - Scrambler Nightshift 2026 Launch Content Scrambler Nightshift -FB Post -…" at bounding box center [375, 349] width 279 height 262
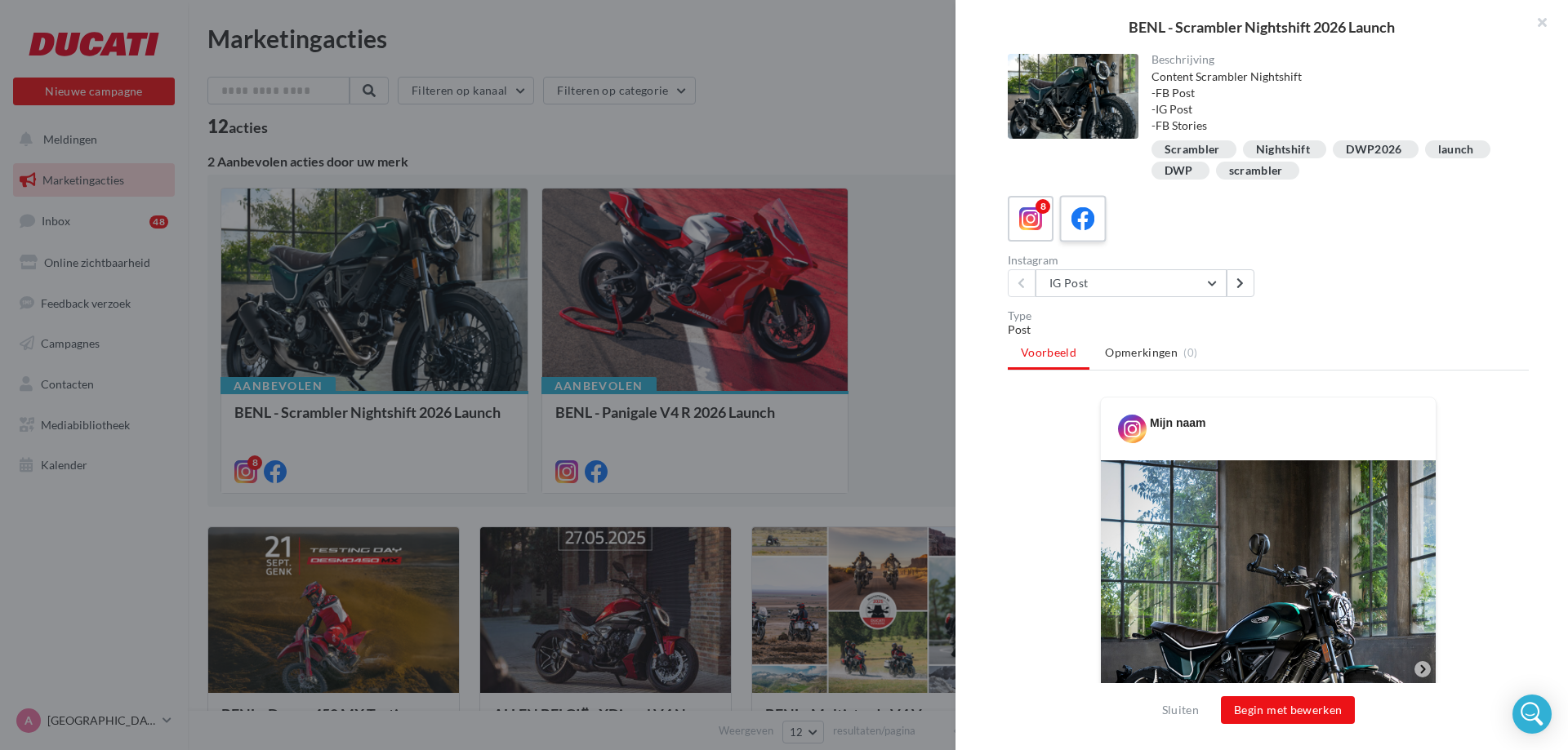
click at [1081, 230] on icon at bounding box center [1084, 219] width 24 height 24
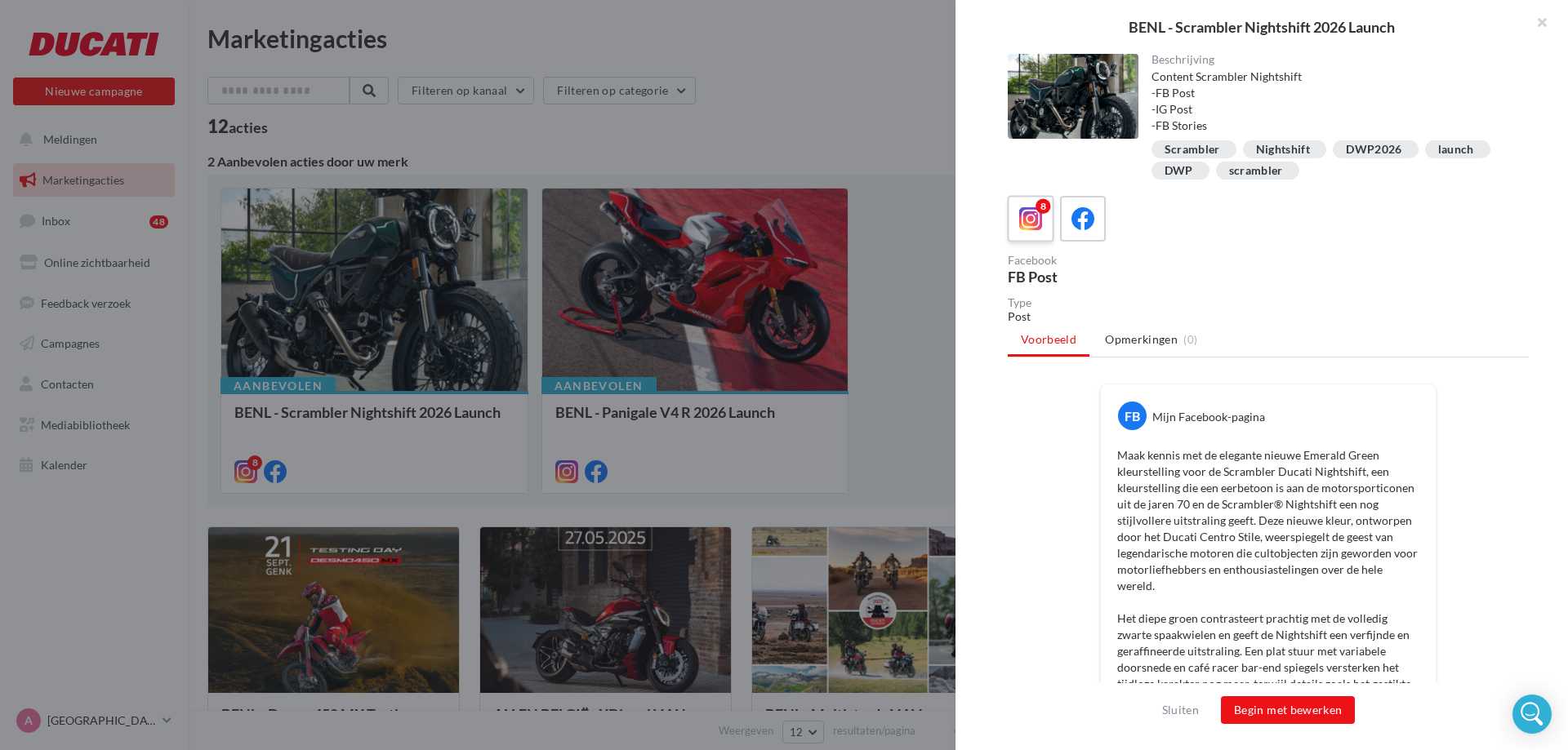
click at [1033, 230] on icon at bounding box center [1031, 219] width 24 height 24
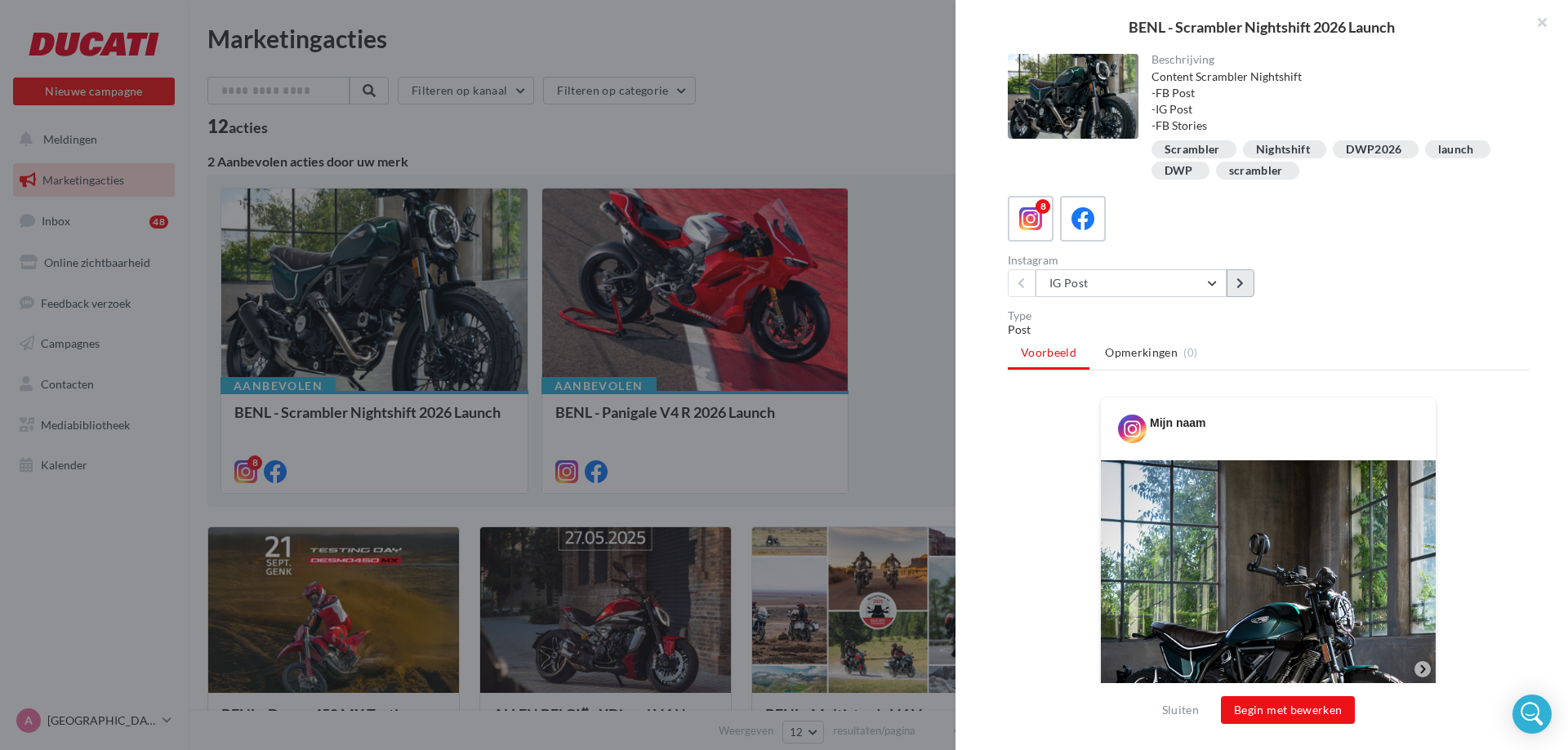
click at [1248, 285] on button at bounding box center [1240, 283] width 28 height 28
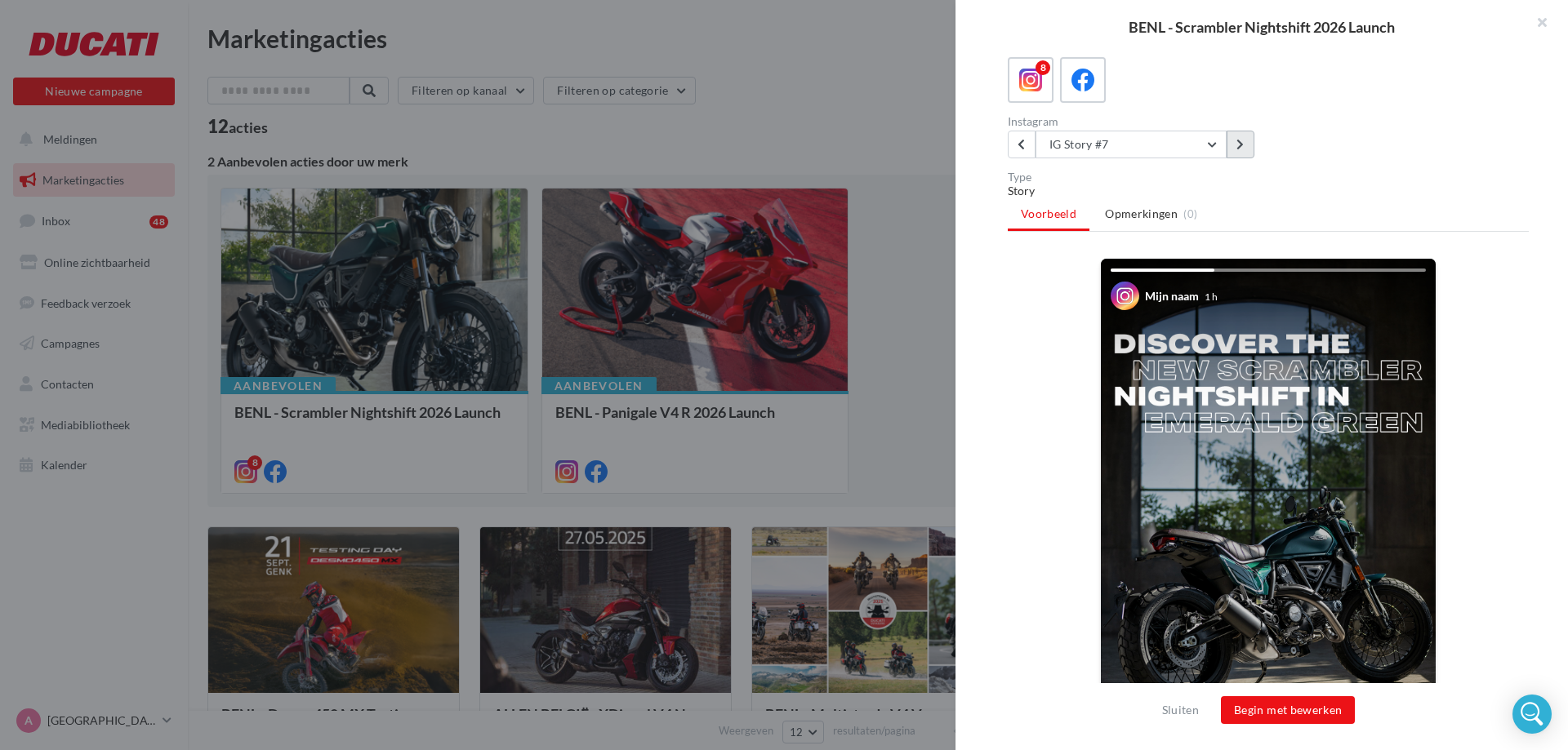
scroll to position [121, 0]
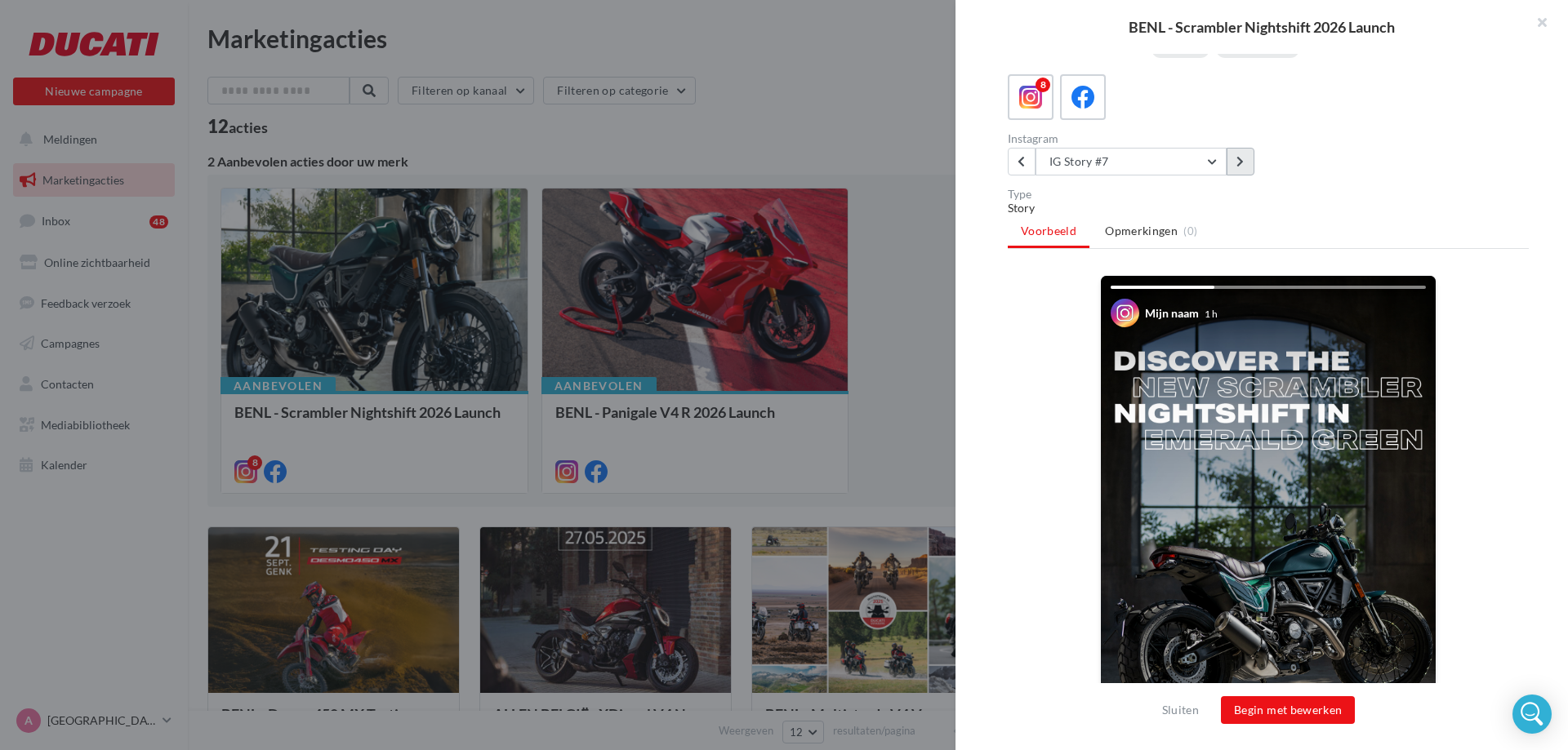
click at [1241, 156] on icon at bounding box center [1240, 161] width 7 height 11
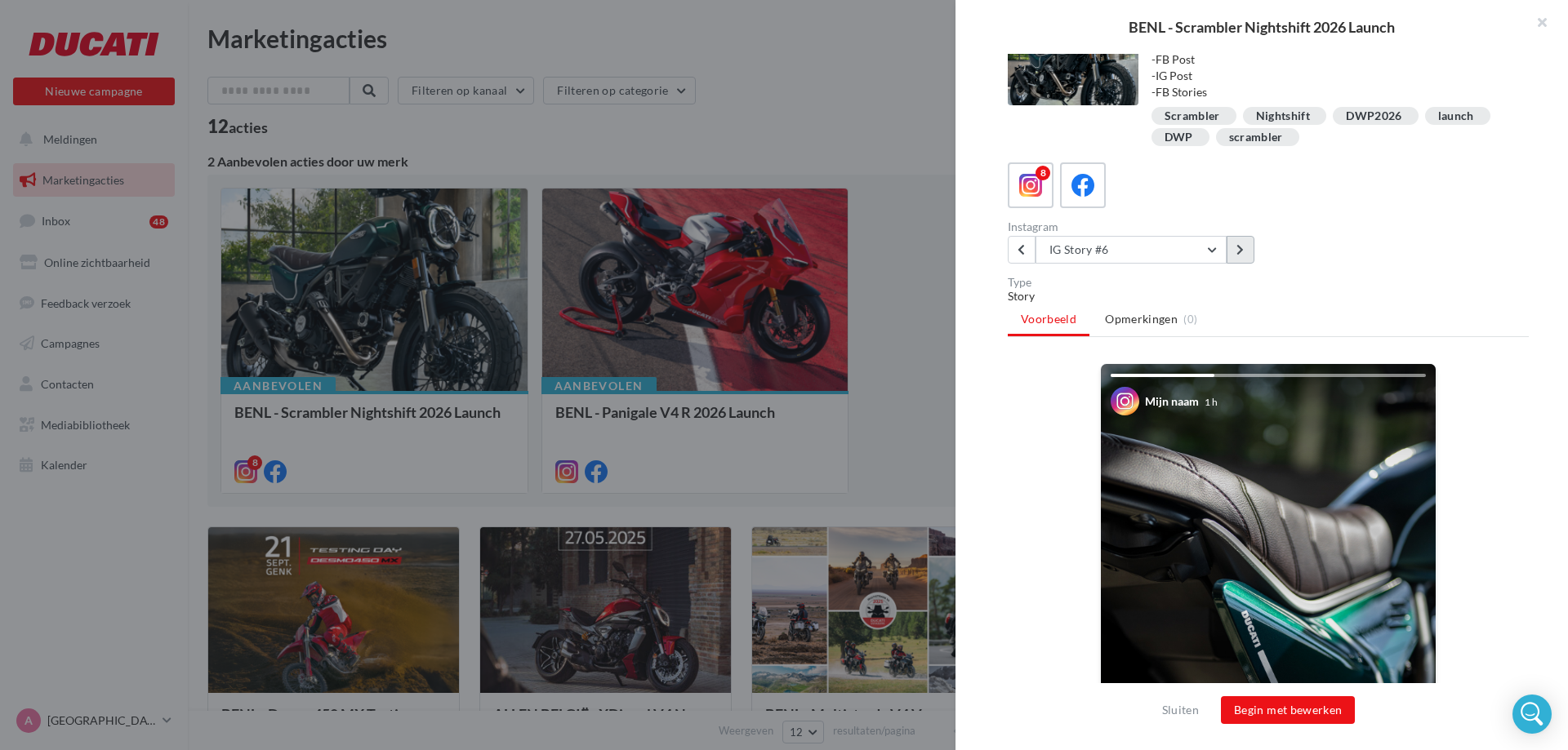
scroll to position [32, 0]
click at [1235, 244] on button at bounding box center [1240, 251] width 28 height 28
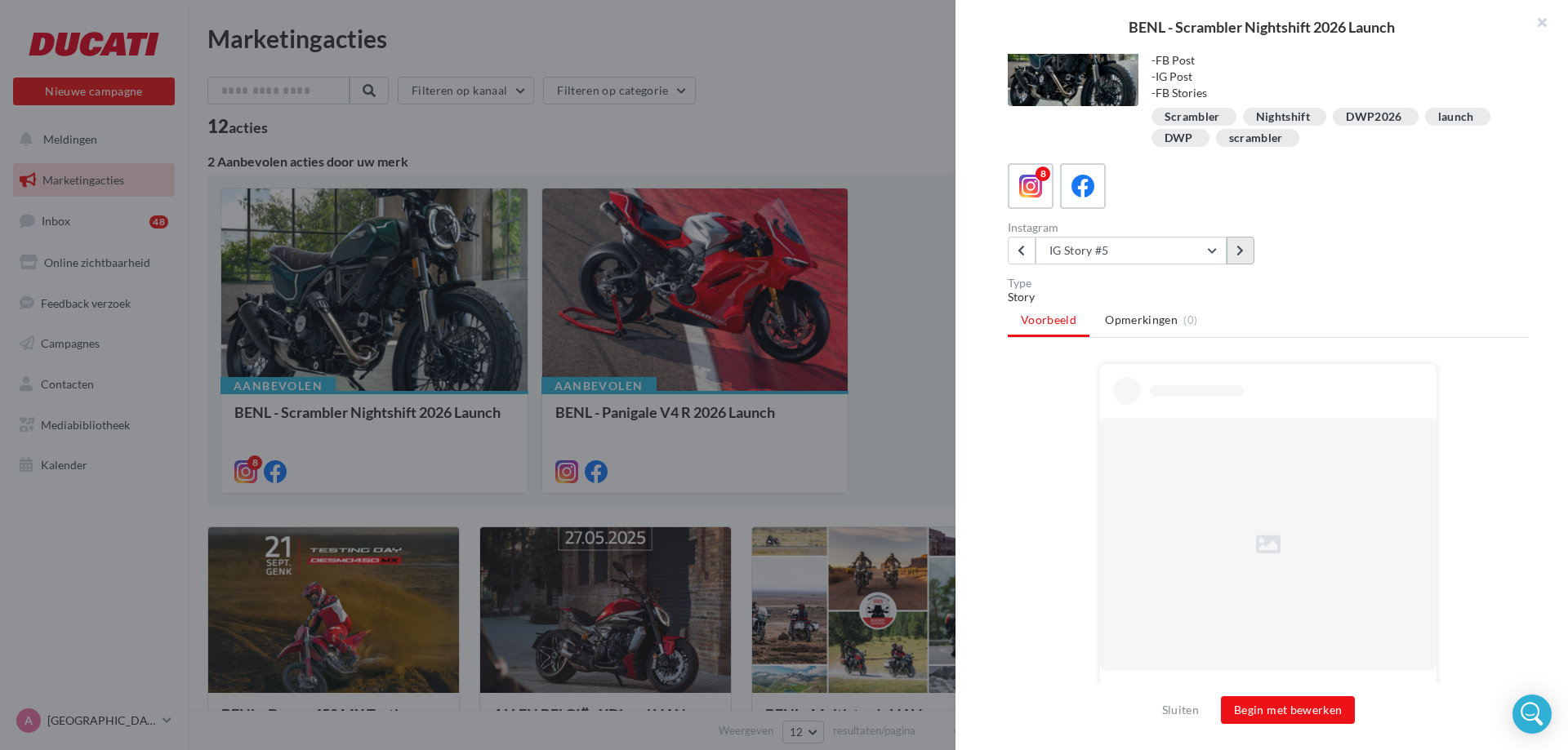
click at [1235, 244] on button at bounding box center [1240, 251] width 28 height 28
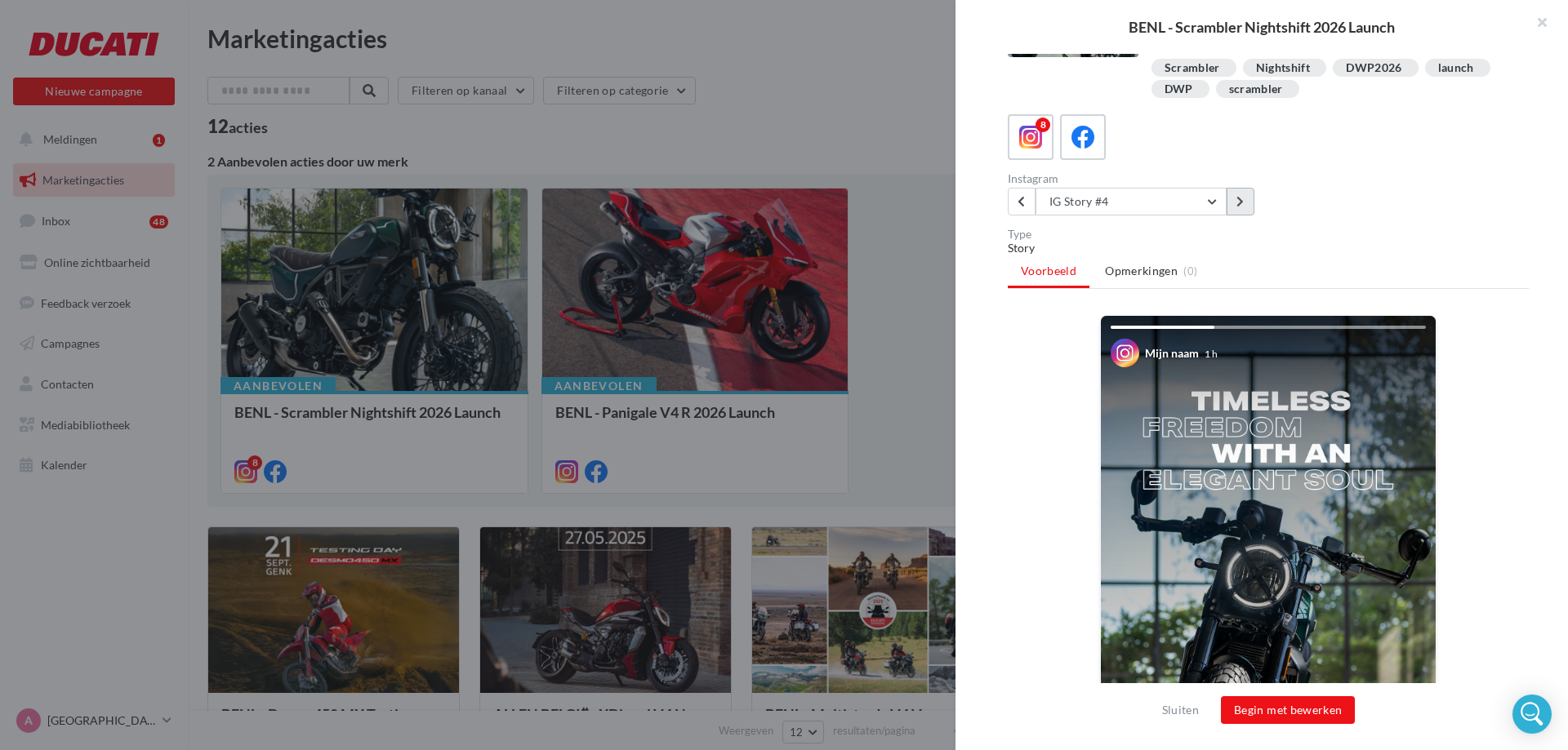
scroll to position [77, 0]
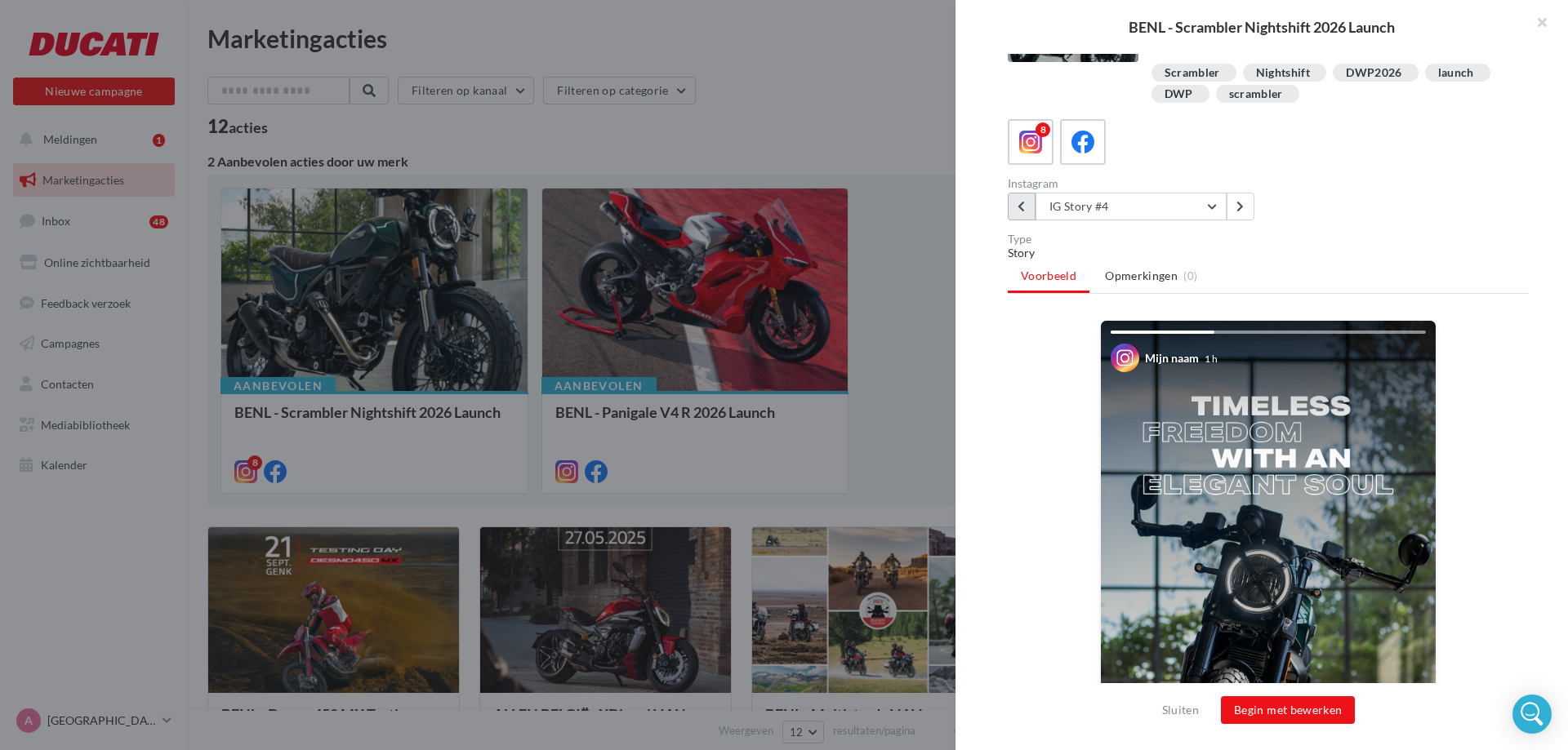
click at [1022, 211] on icon at bounding box center [1022, 206] width 7 height 11
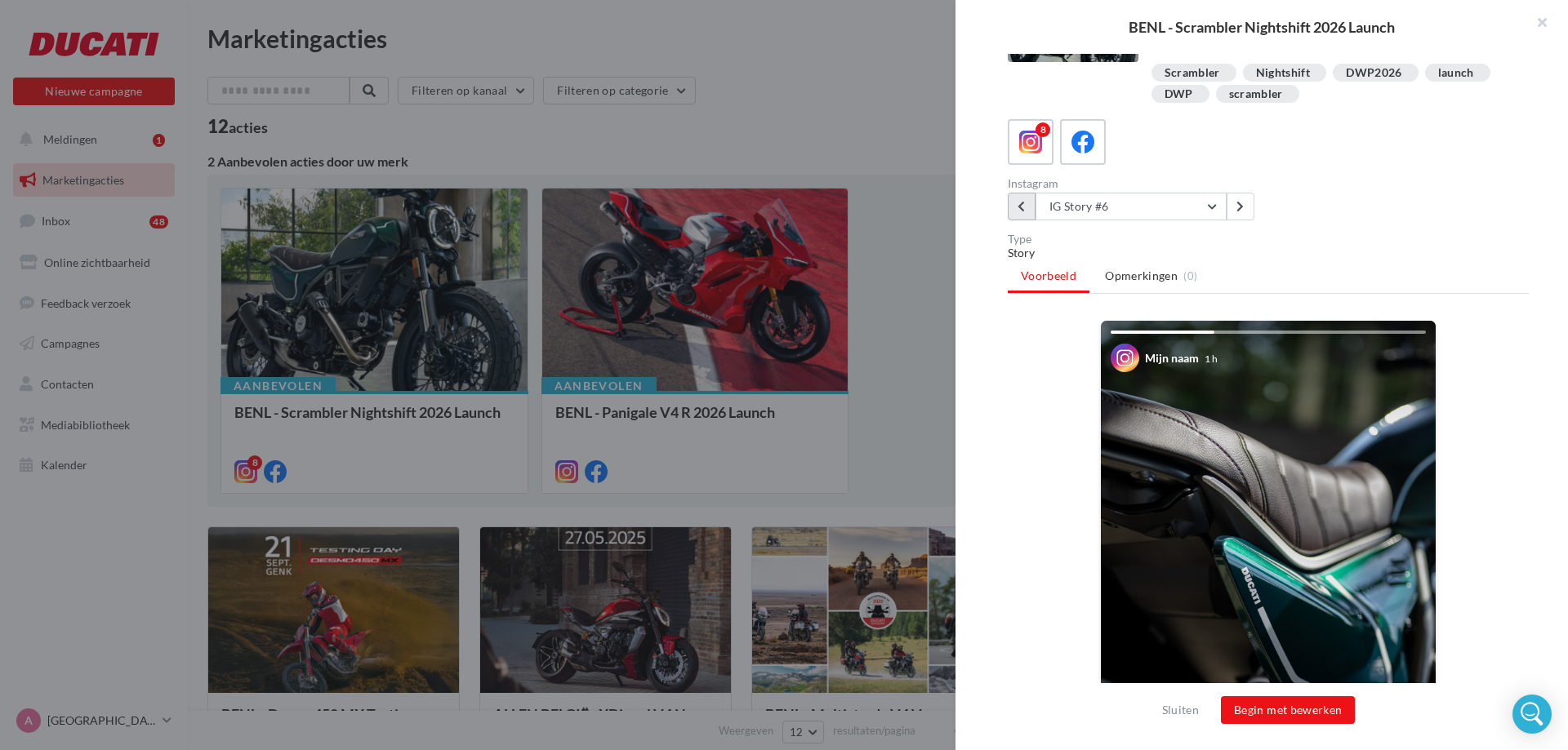
click at [1022, 211] on icon at bounding box center [1022, 206] width 7 height 11
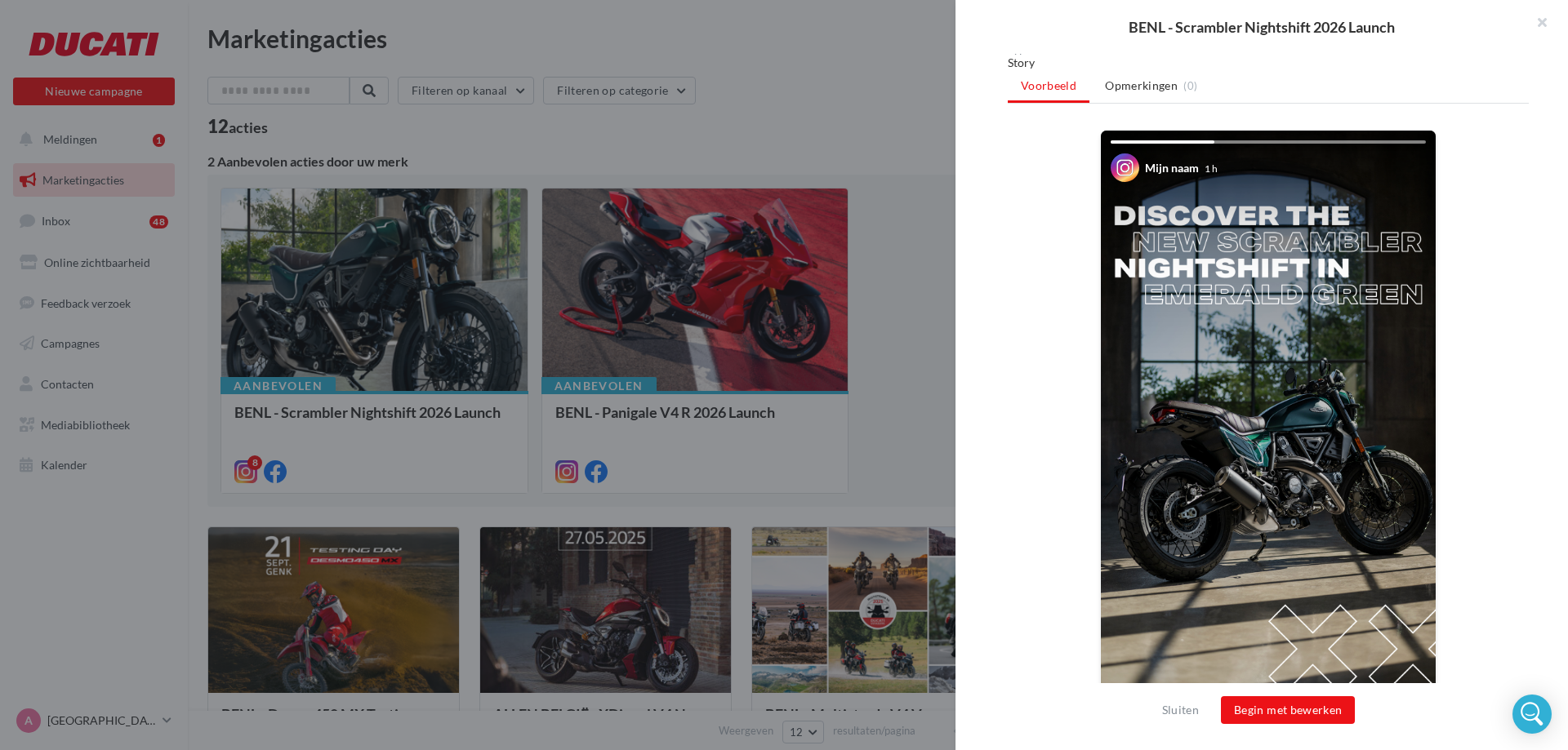
scroll to position [317, 0]
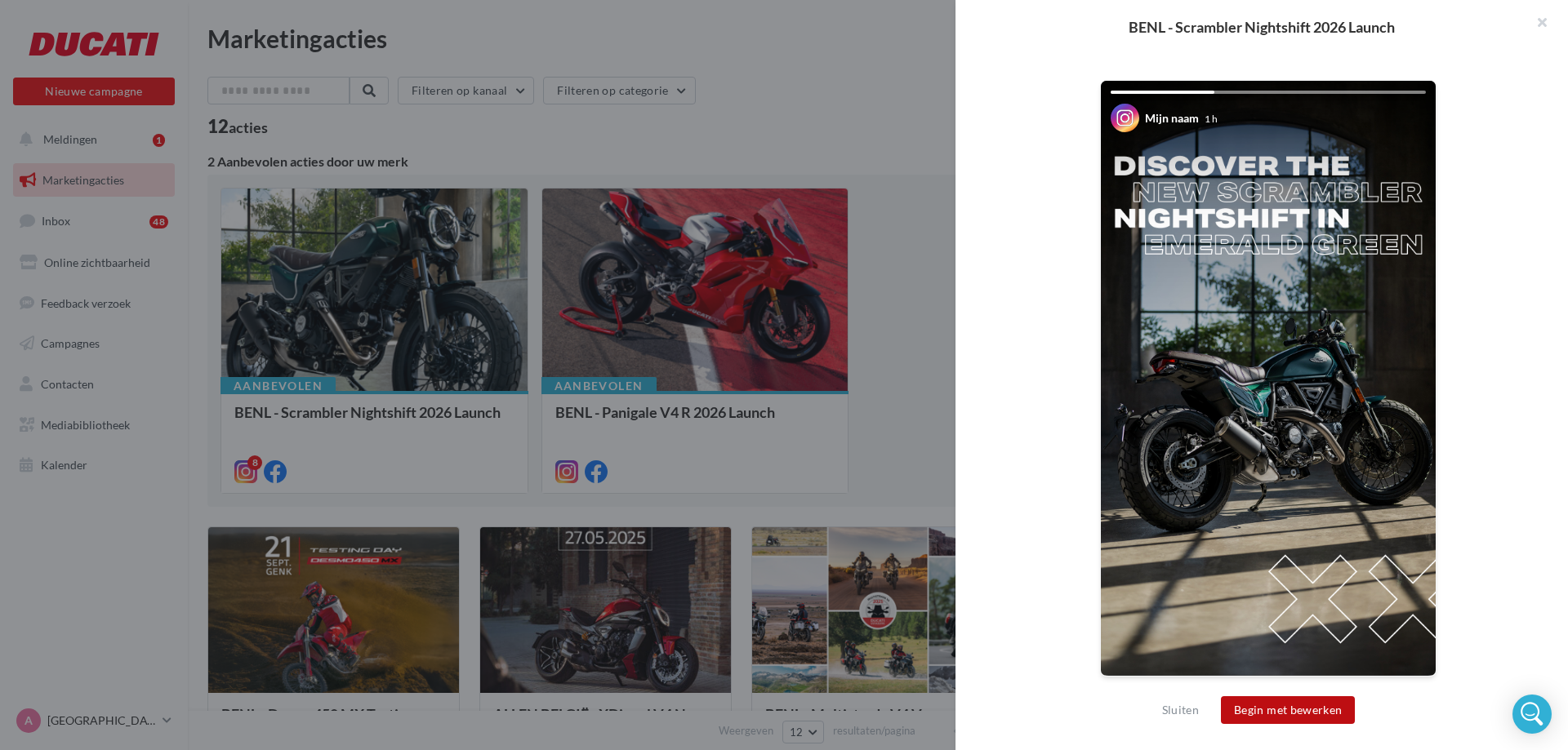
click at [1263, 706] on button "Begin met bewerken" at bounding box center [1287, 710] width 134 height 28
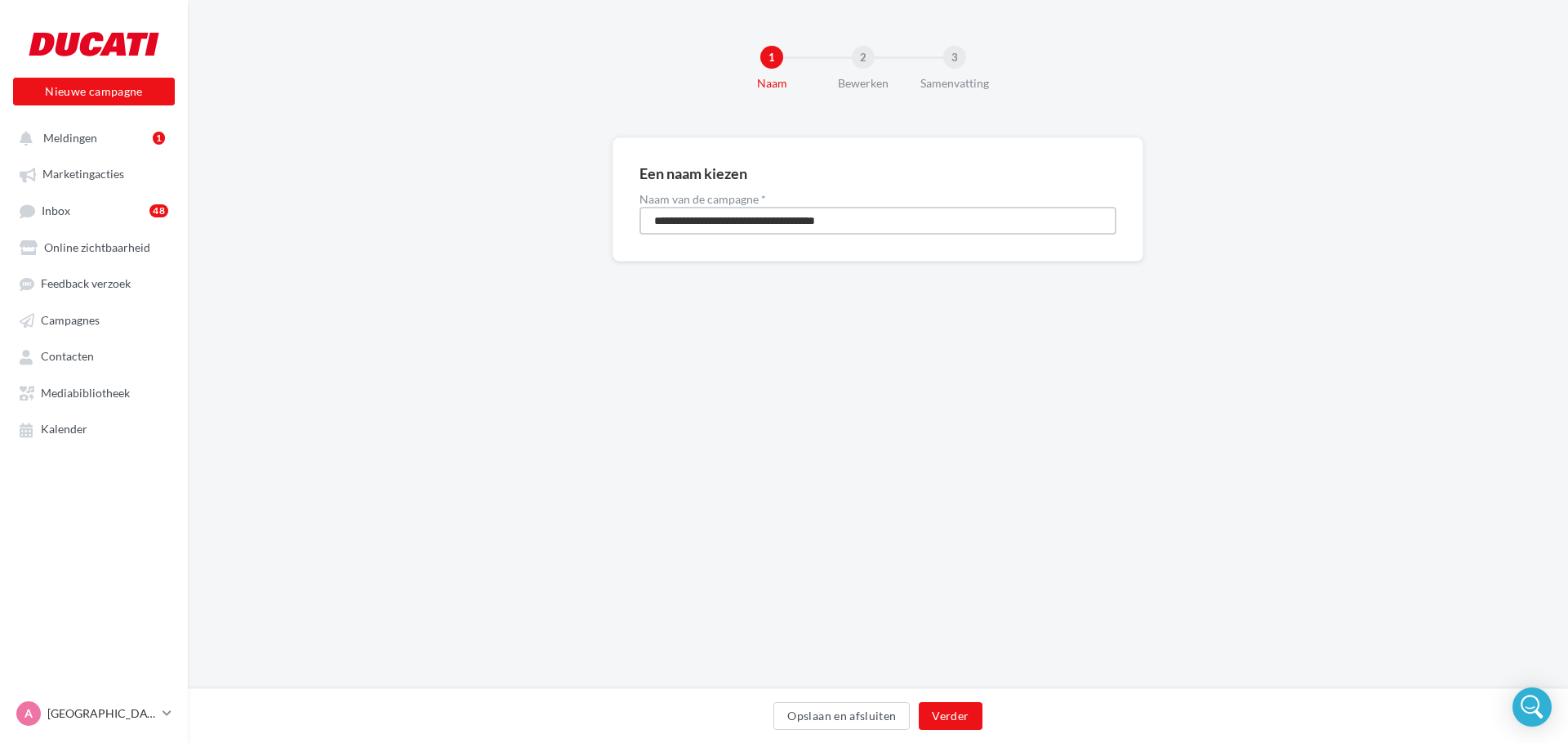
drag, startPoint x: 696, startPoint y: 222, endPoint x: 633, endPoint y: 225, distance: 63.1
click at [633, 225] on div "**********" at bounding box center [877, 199] width 531 height 124
type input "**********"
click at [943, 715] on button "Verder" at bounding box center [950, 715] width 63 height 28
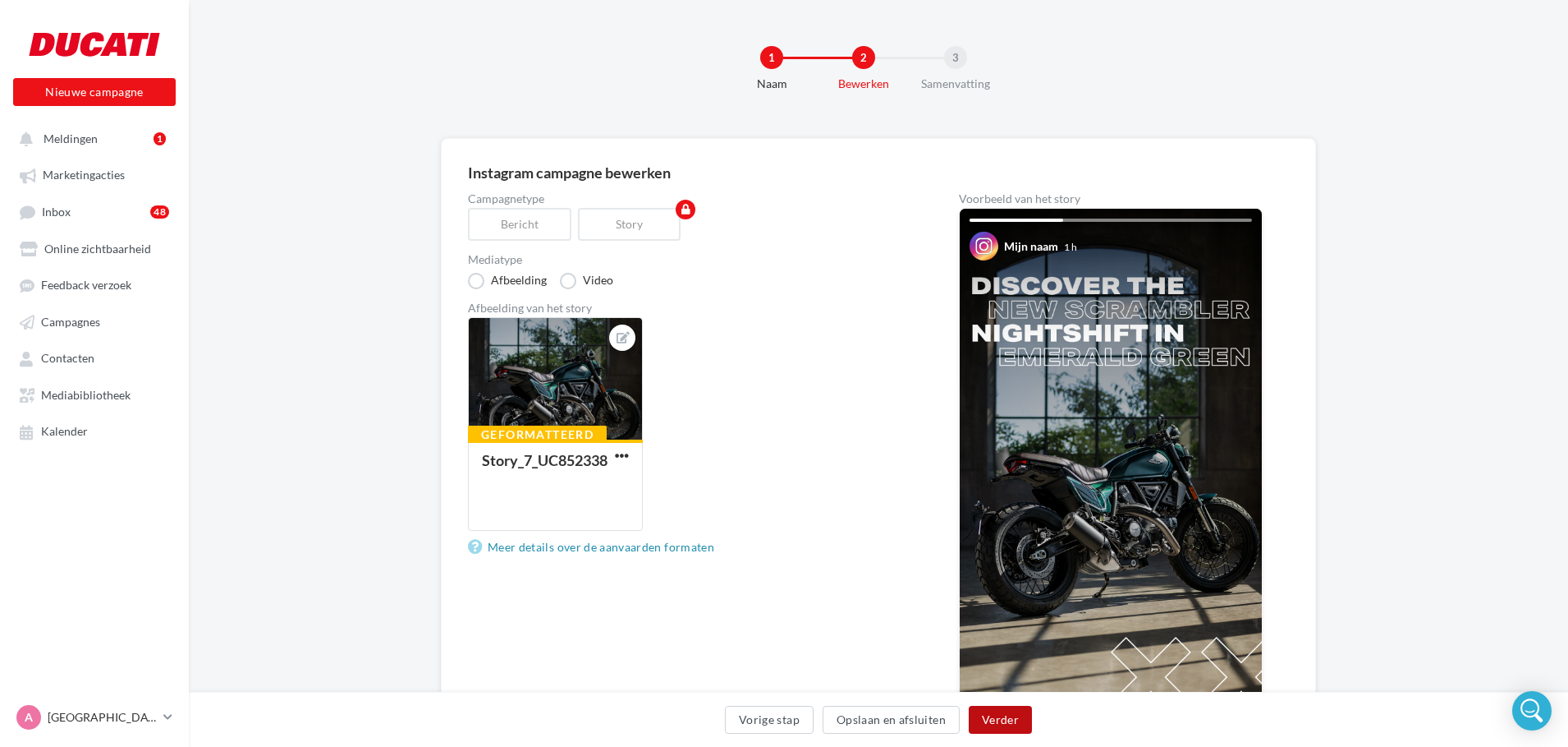
click at [1011, 718] on button "Verder" at bounding box center [1001, 719] width 63 height 28
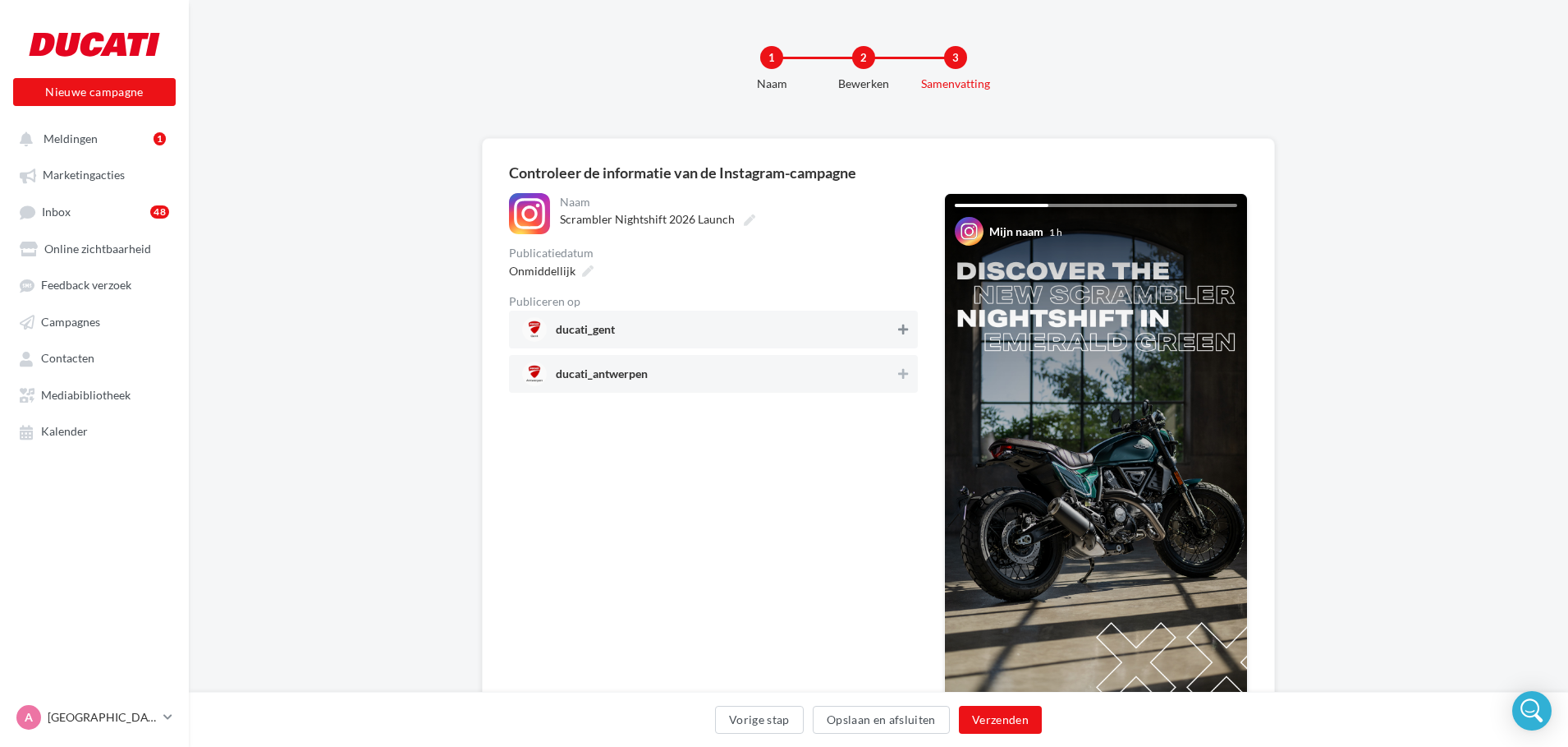
click at [905, 328] on icon at bounding box center [903, 329] width 10 height 11
click at [899, 370] on icon at bounding box center [903, 374] width 10 height 11
click at [986, 727] on button "Verzenden" at bounding box center [1000, 719] width 83 height 28
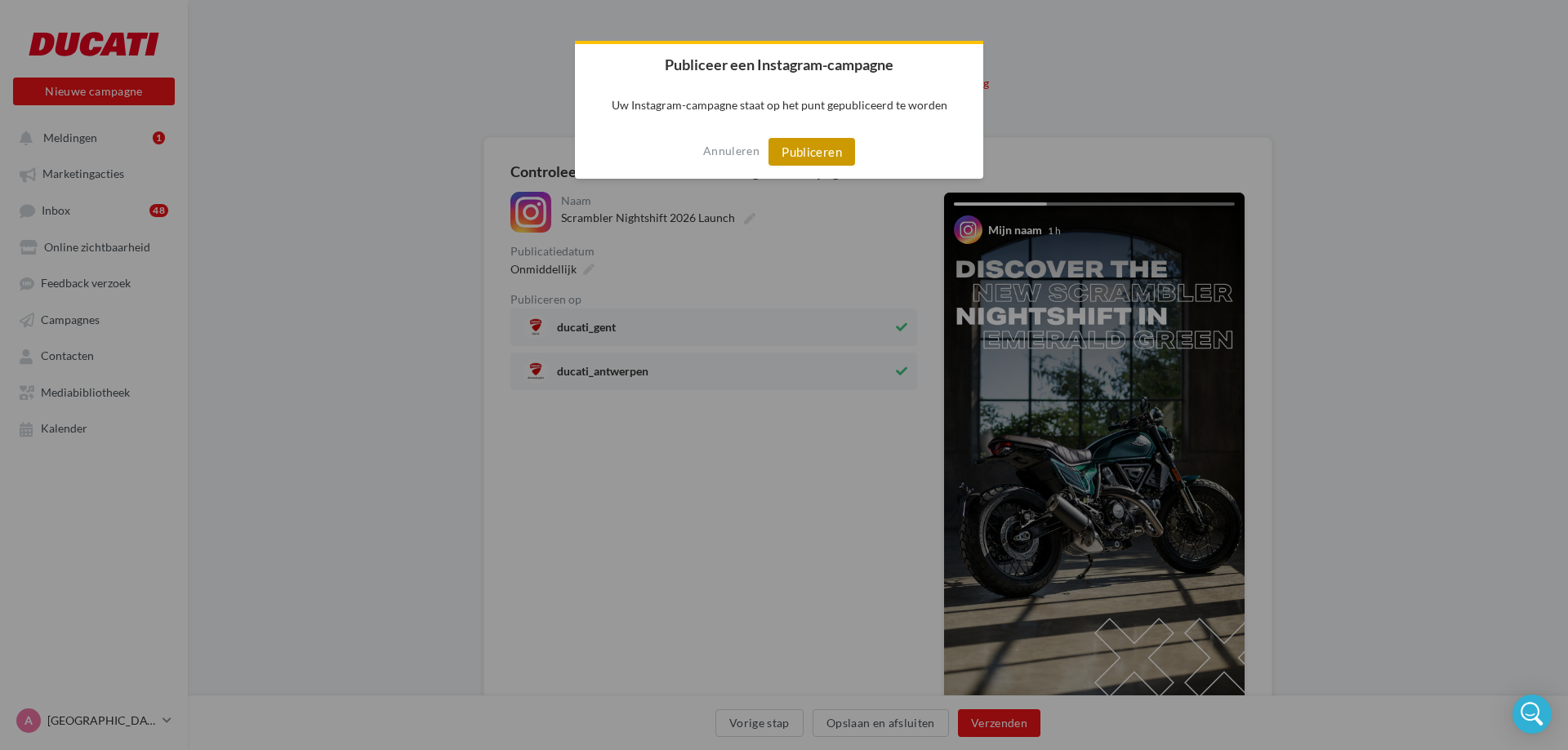
click at [803, 153] on button "Publiceren" at bounding box center [811, 152] width 86 height 28
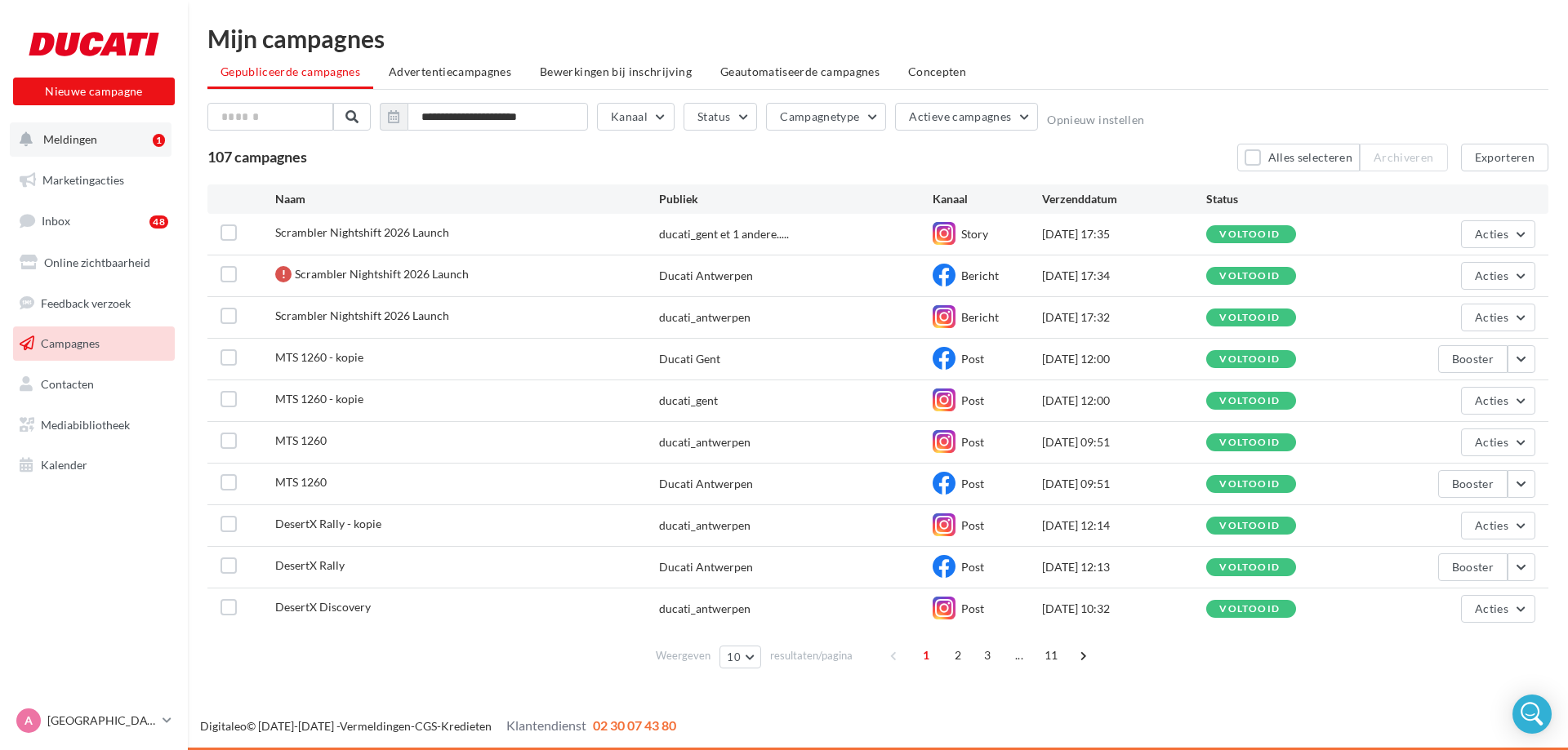
click at [76, 136] on span "Meldingen" at bounding box center [70, 139] width 54 height 14
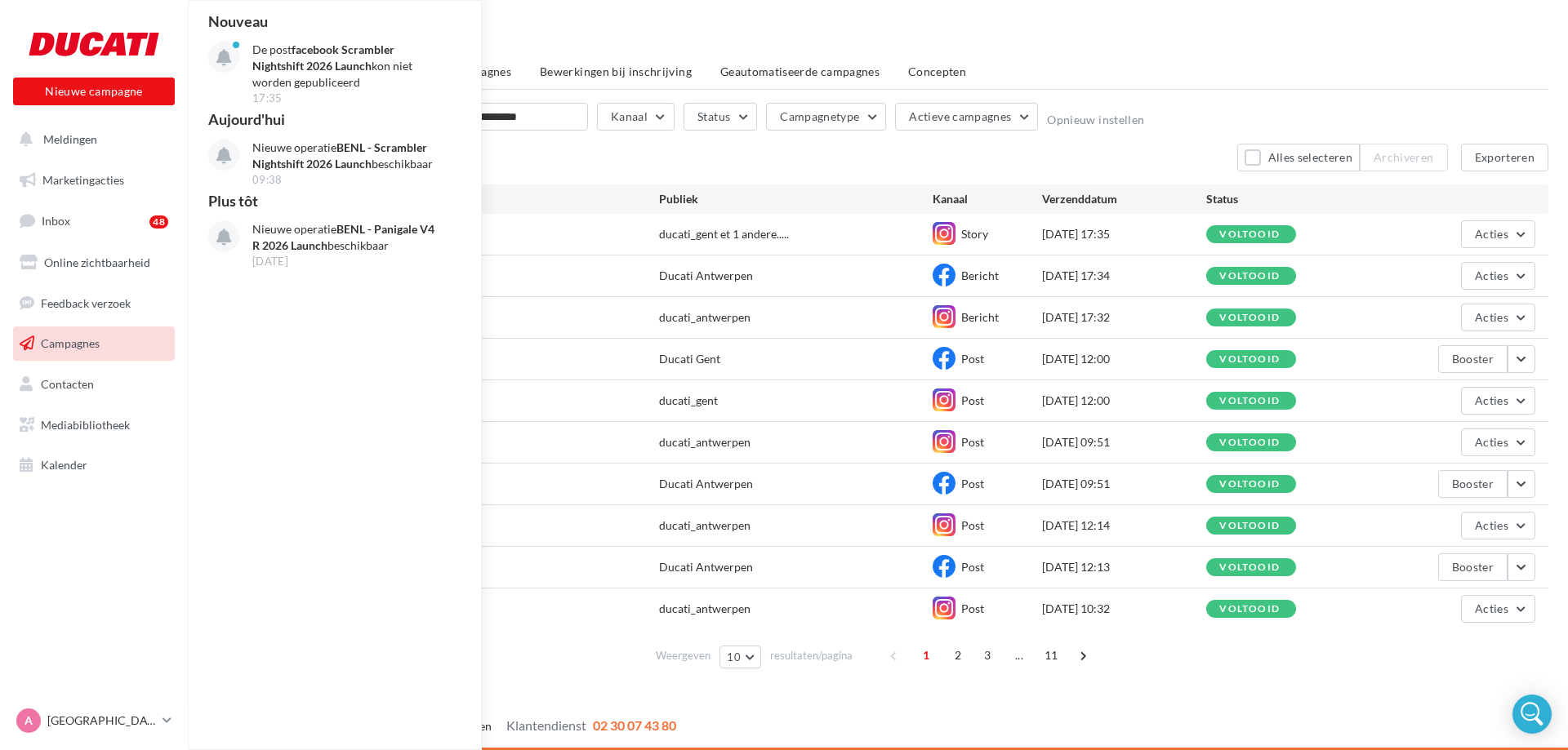
click at [538, 280] on div "Scrambler Nightshift 2026 Launch" at bounding box center [467, 276] width 383 height 20
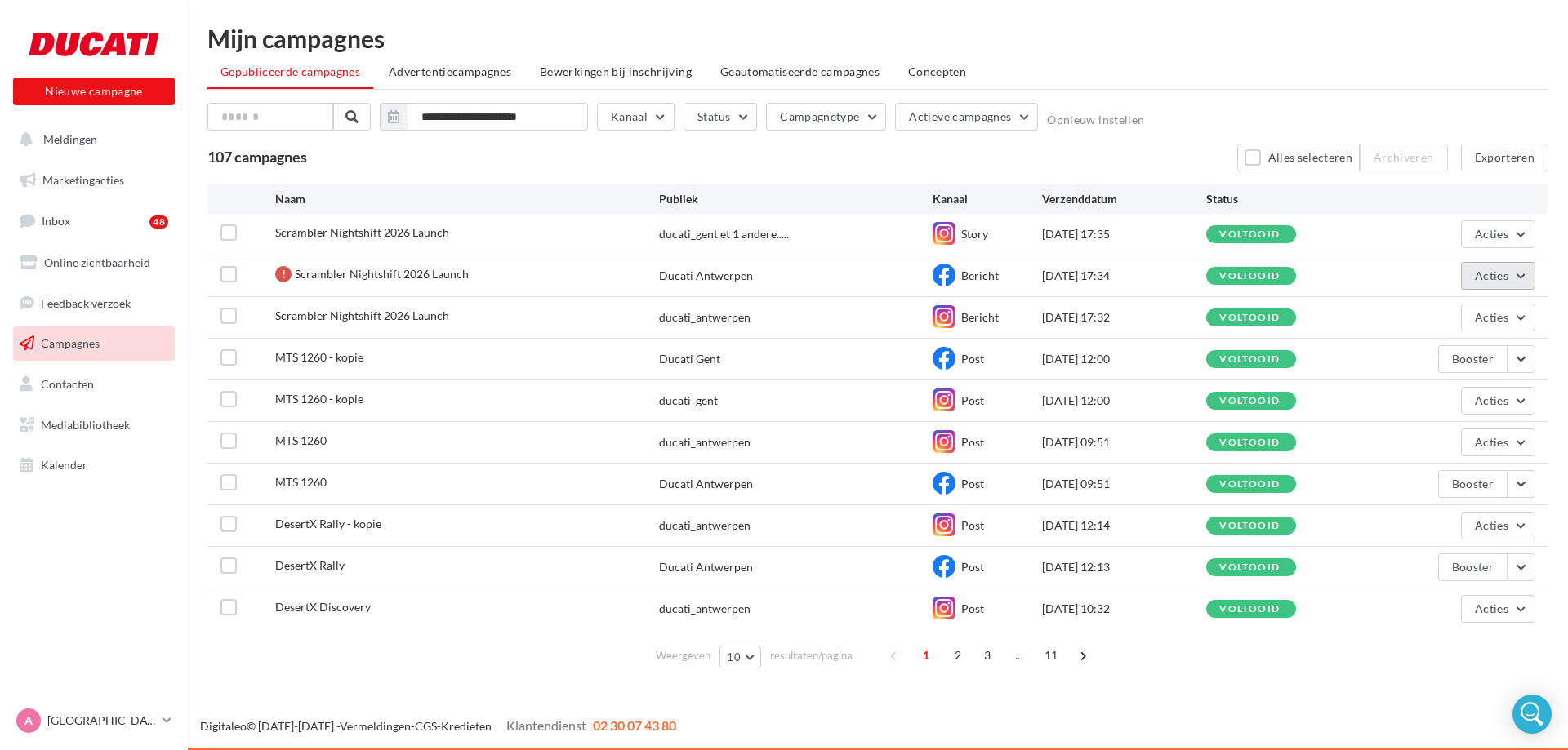
click at [1483, 273] on span "Acties" at bounding box center [1492, 275] width 33 height 14
